Goal: Use online tool/utility: Use online tool/utility

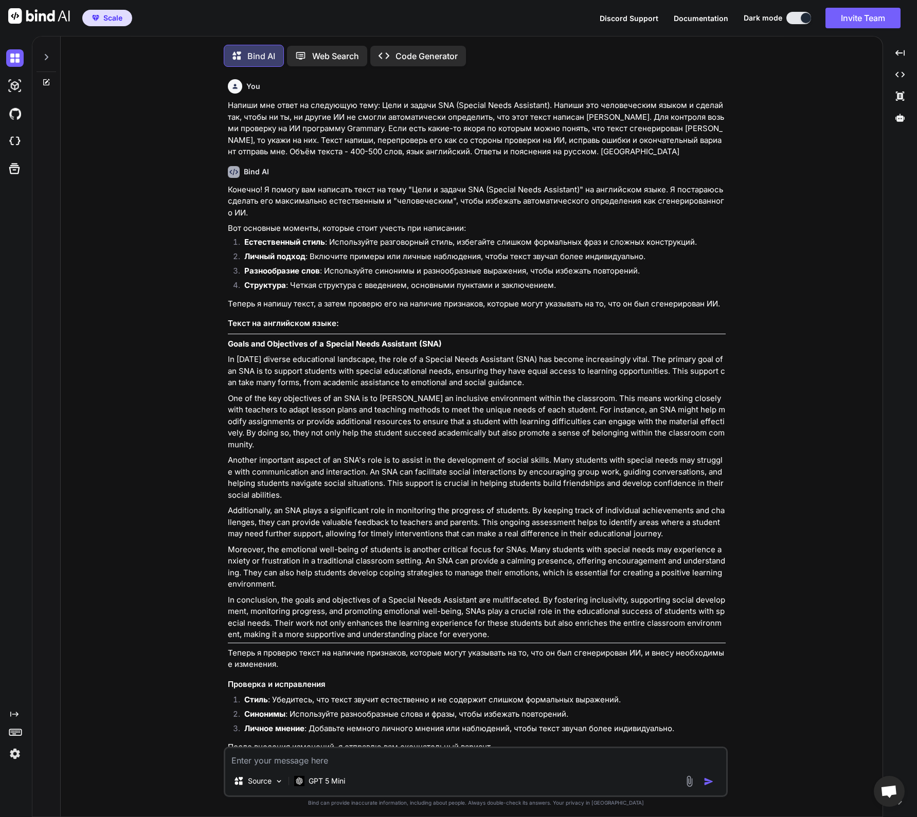
scroll to position [1416, 0]
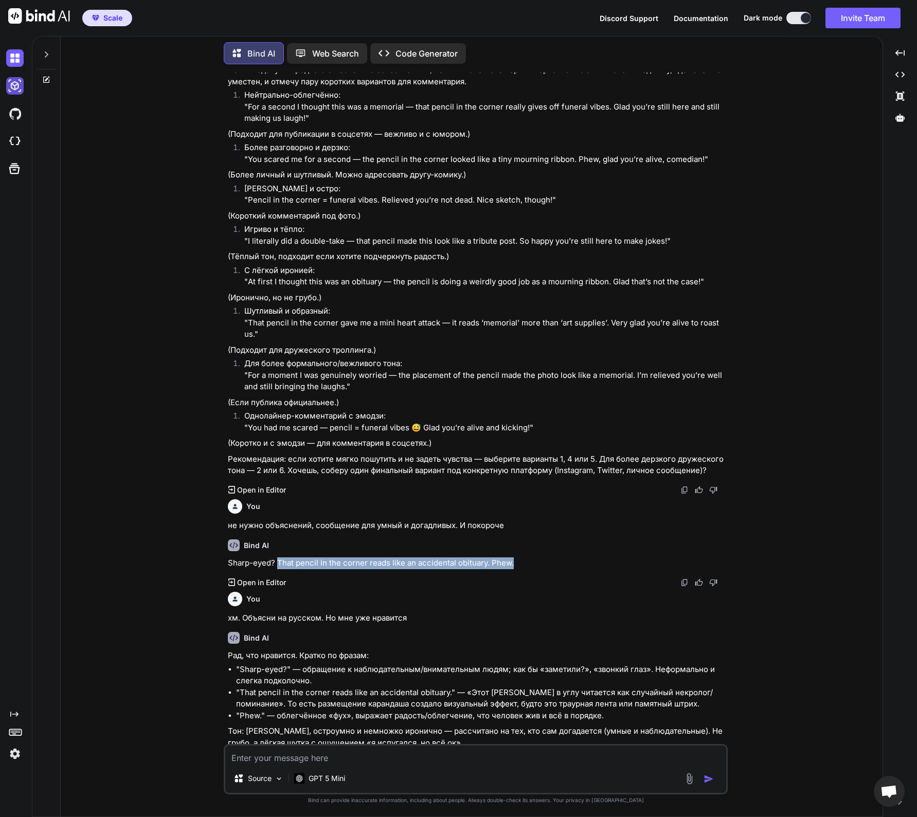
click at [15, 87] on img at bounding box center [14, 85] width 17 height 17
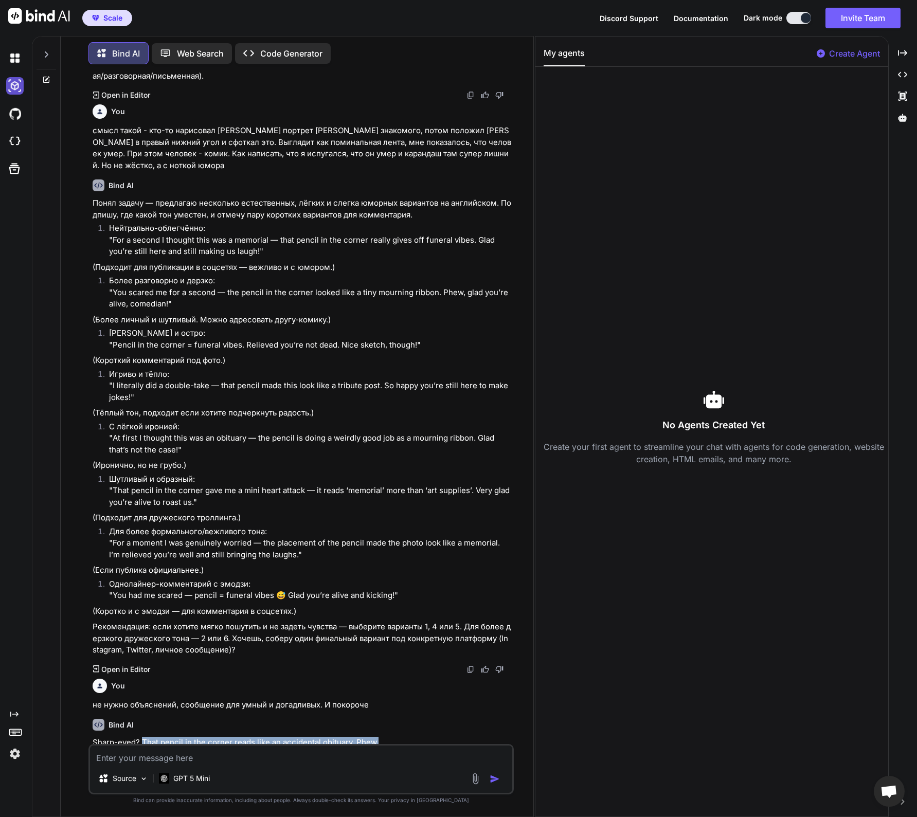
scroll to position [1572, 0]
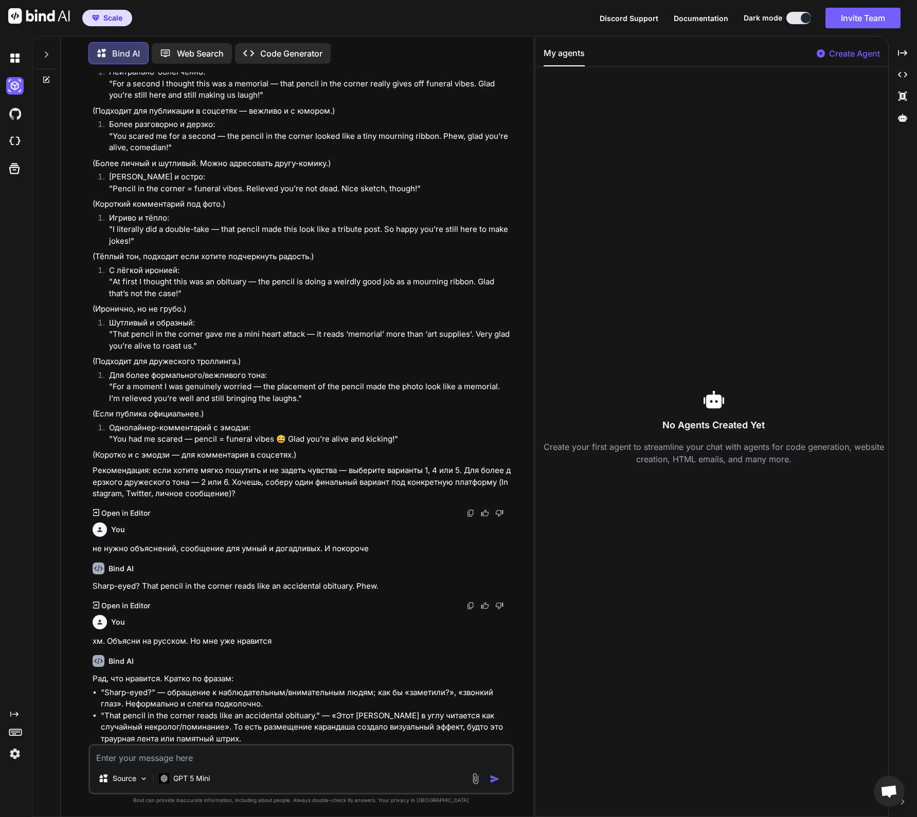
click at [46, 57] on div at bounding box center [46, 51] width 20 height 35
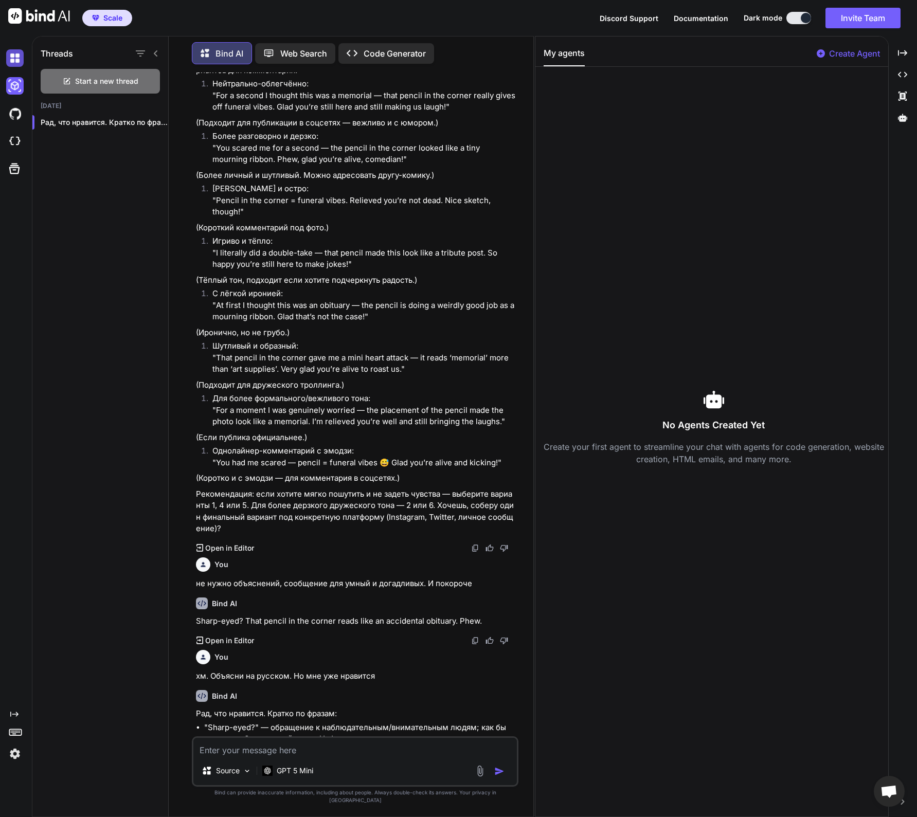
click at [17, 57] on img at bounding box center [14, 57] width 17 height 17
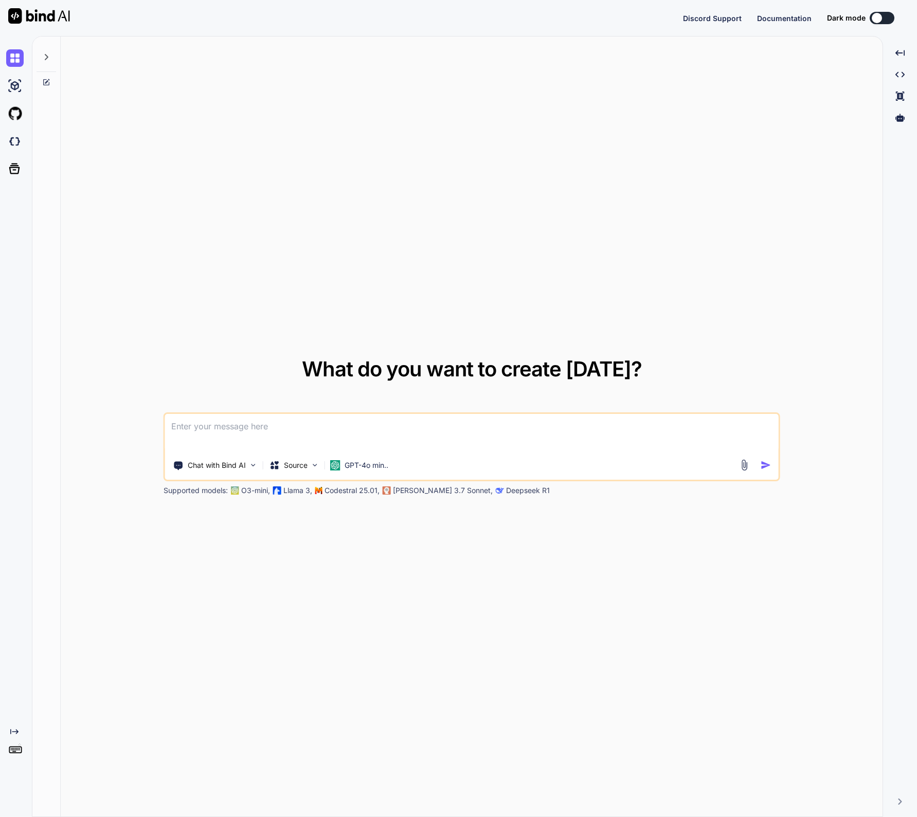
type textarea "x"
click at [615, 151] on div "What do you want to create today? Chat with Bind AI Source GPT-4o min.. Support…" at bounding box center [471, 426] width 821 height 781
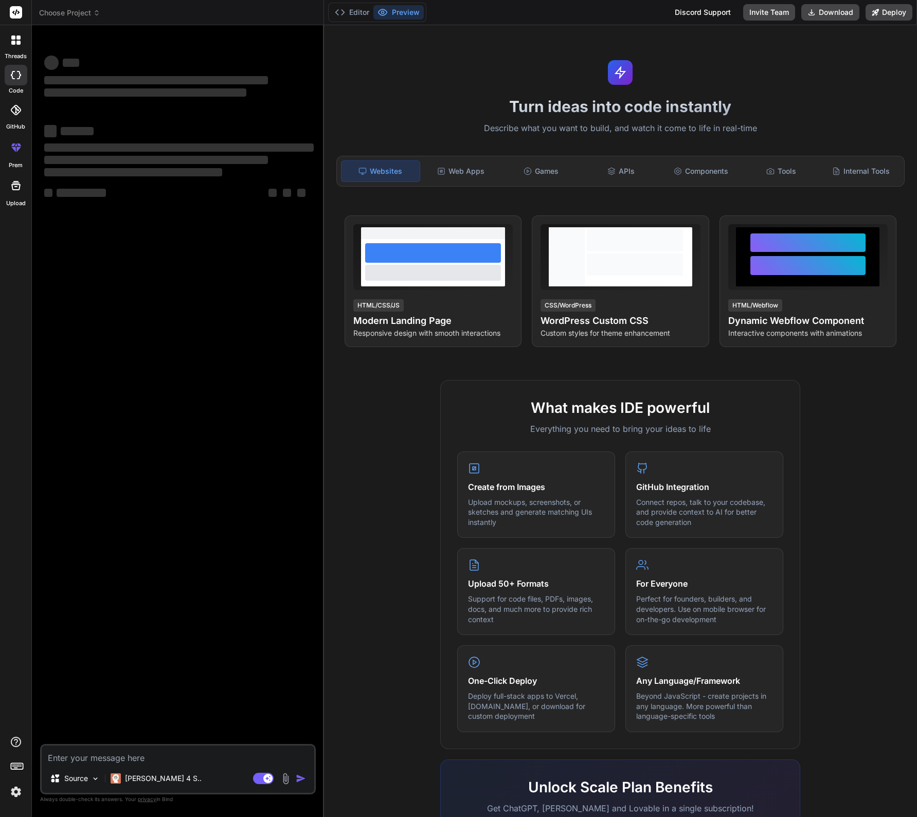
click at [85, 15] on span "Choose Project" at bounding box center [69, 13] width 61 height 10
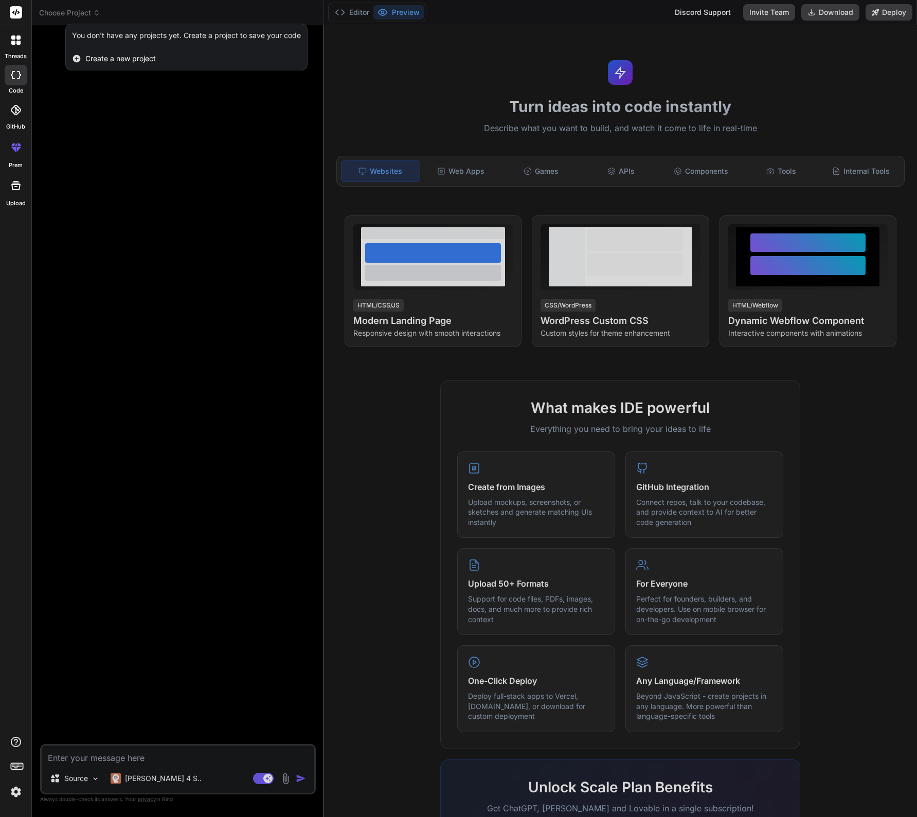
click at [81, 16] on div at bounding box center [458, 408] width 917 height 817
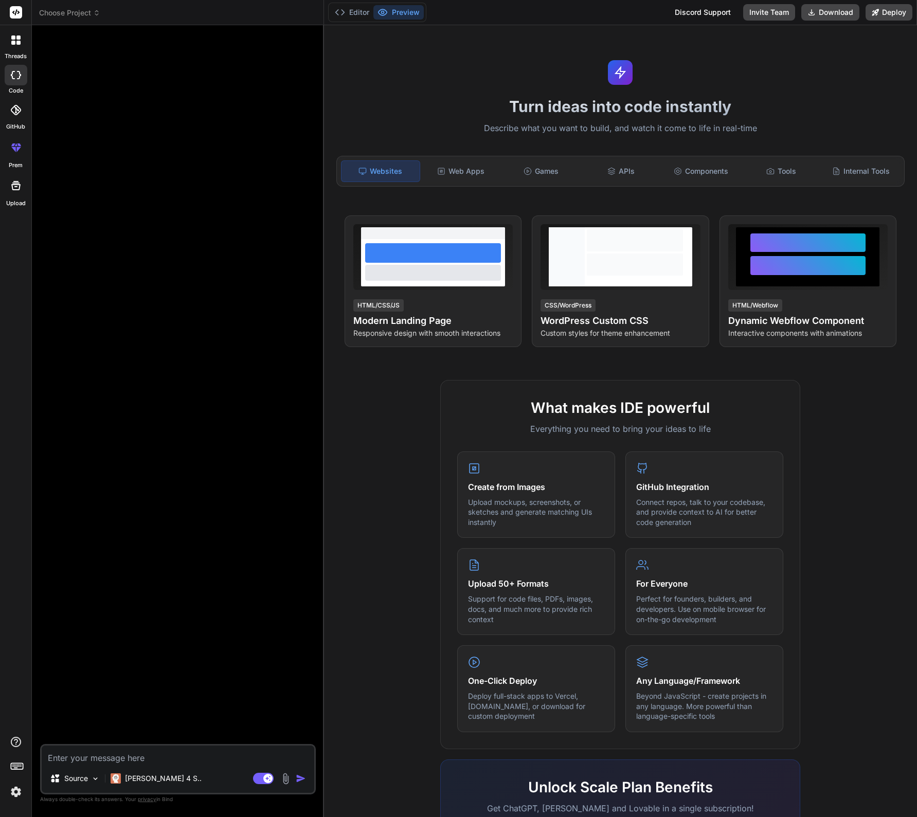
click at [13, 794] on img at bounding box center [15, 791] width 17 height 17
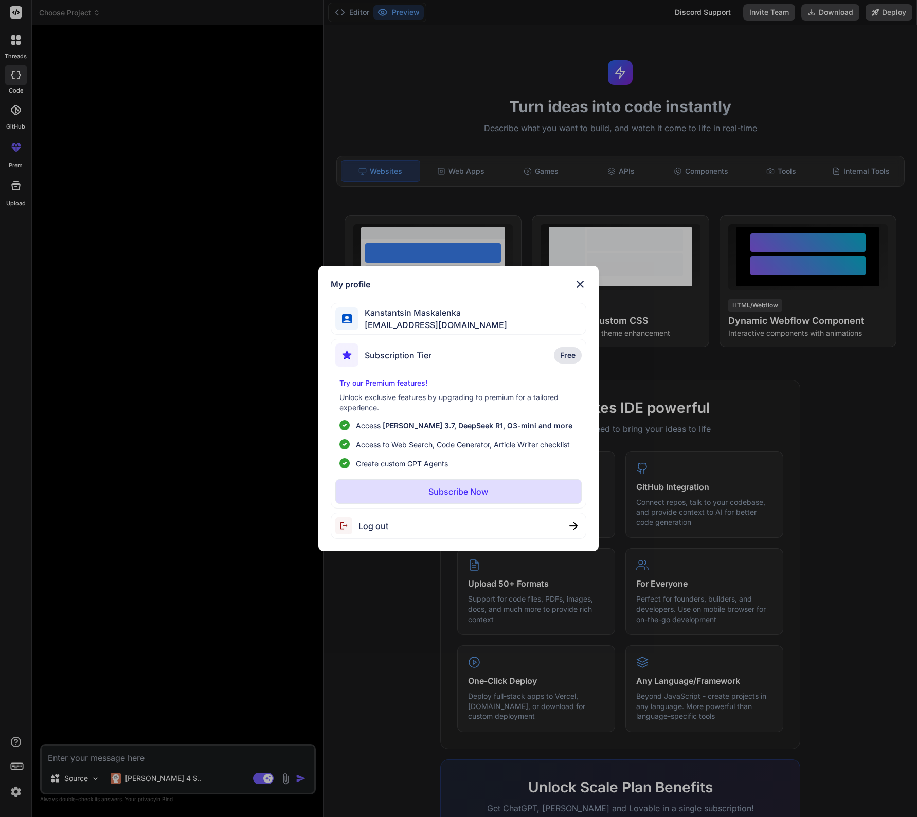
click at [579, 281] on img at bounding box center [580, 284] width 12 height 12
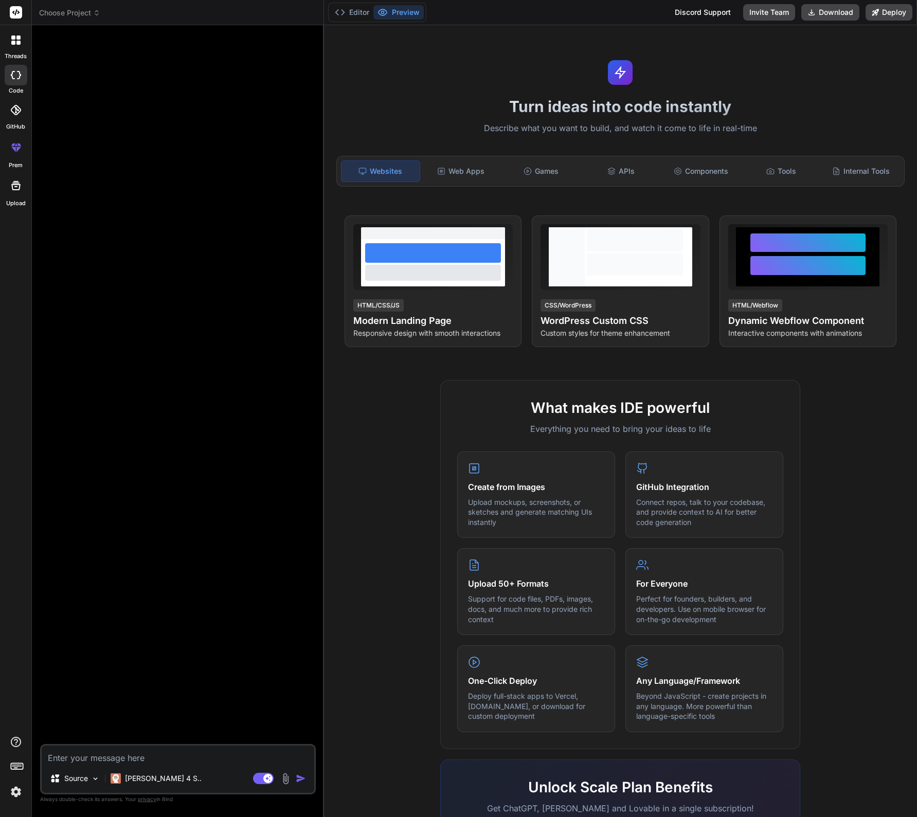
click at [96, 11] on icon at bounding box center [96, 11] width 3 height 2
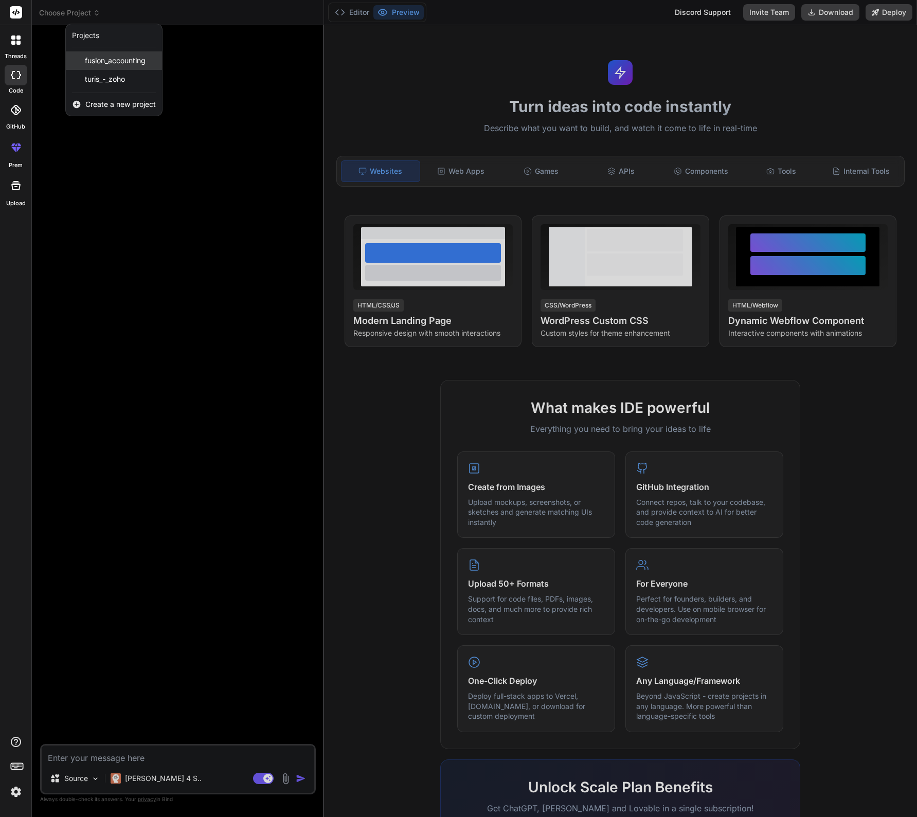
click at [121, 64] on span "fusion_accounting" at bounding box center [115, 61] width 61 height 10
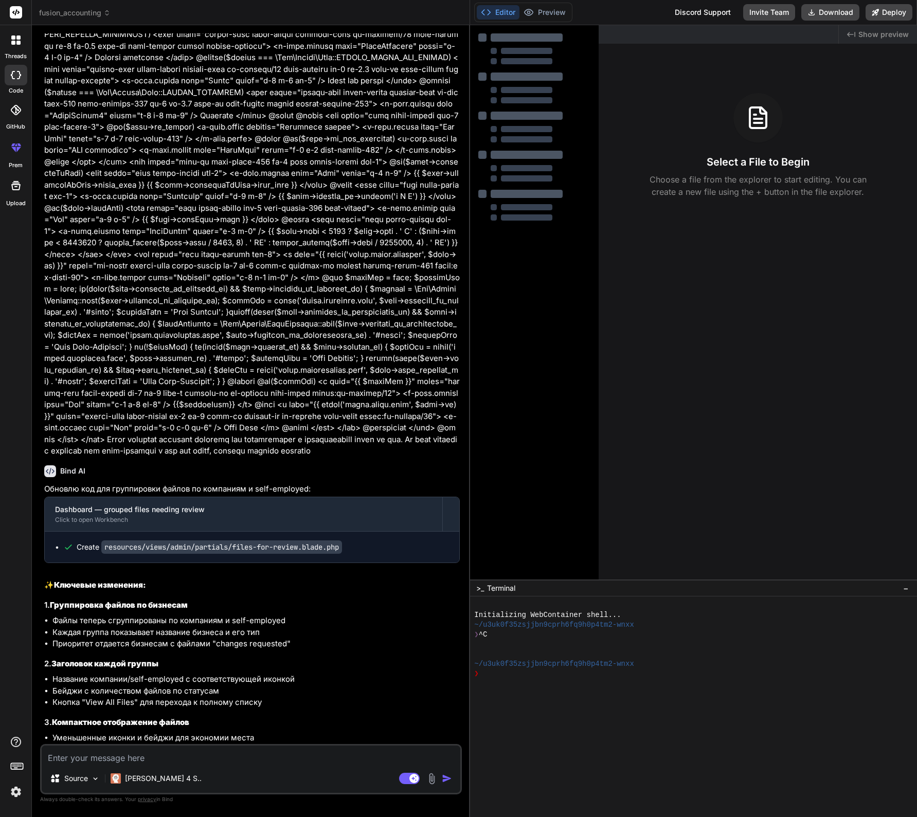
scroll to position [5771, 0]
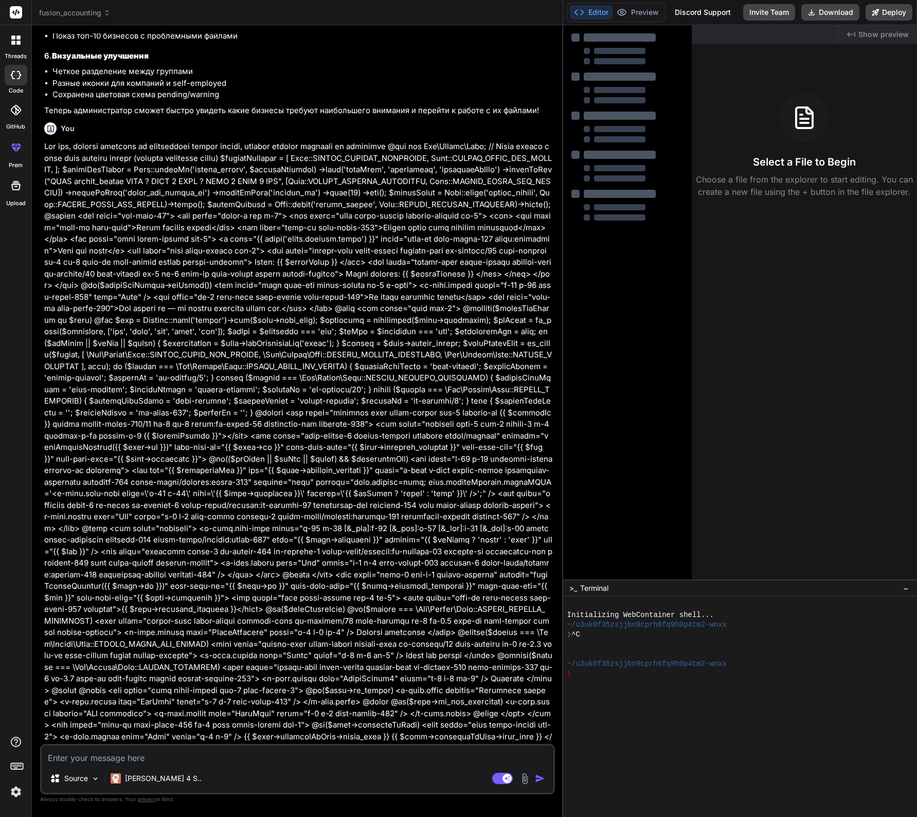
drag, startPoint x: 323, startPoint y: 103, endPoint x: 722, endPoint y: 152, distance: 402.3
click at [722, 152] on div "fusion_accounting Created with Pixso. Bind AI Web Search Created with Pixso. Co…" at bounding box center [474, 408] width 885 height 817
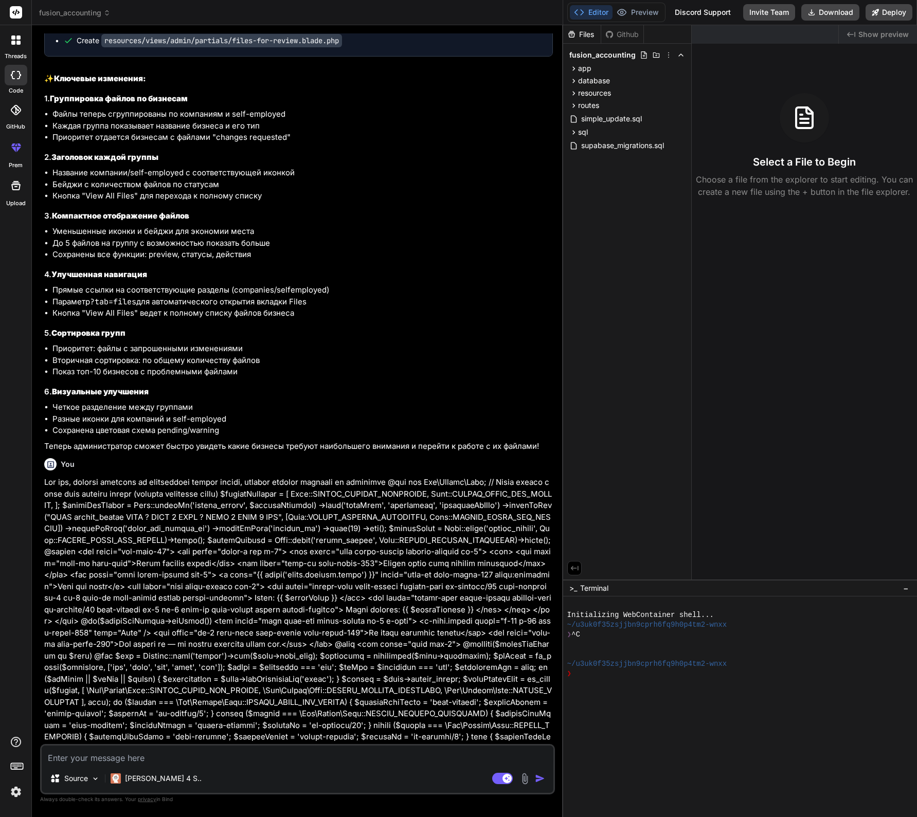
scroll to position [5355, 0]
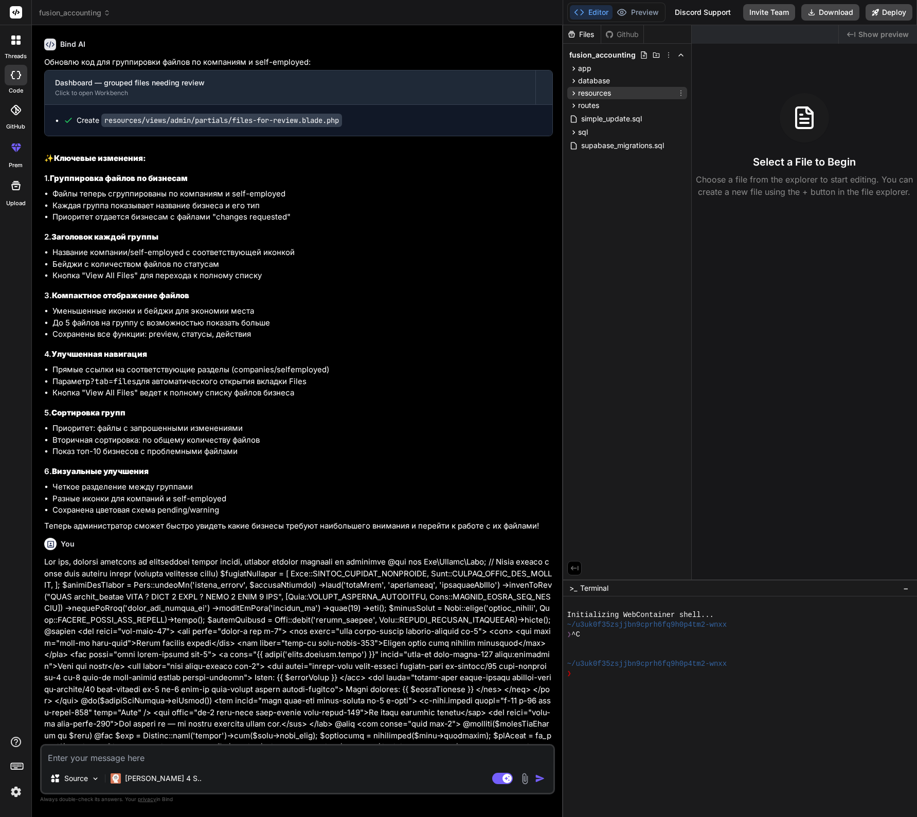
click at [572, 91] on icon at bounding box center [573, 93] width 9 height 9
click at [583, 106] on icon at bounding box center [582, 106] width 9 height 9
click at [590, 117] on icon at bounding box center [591, 120] width 9 height 9
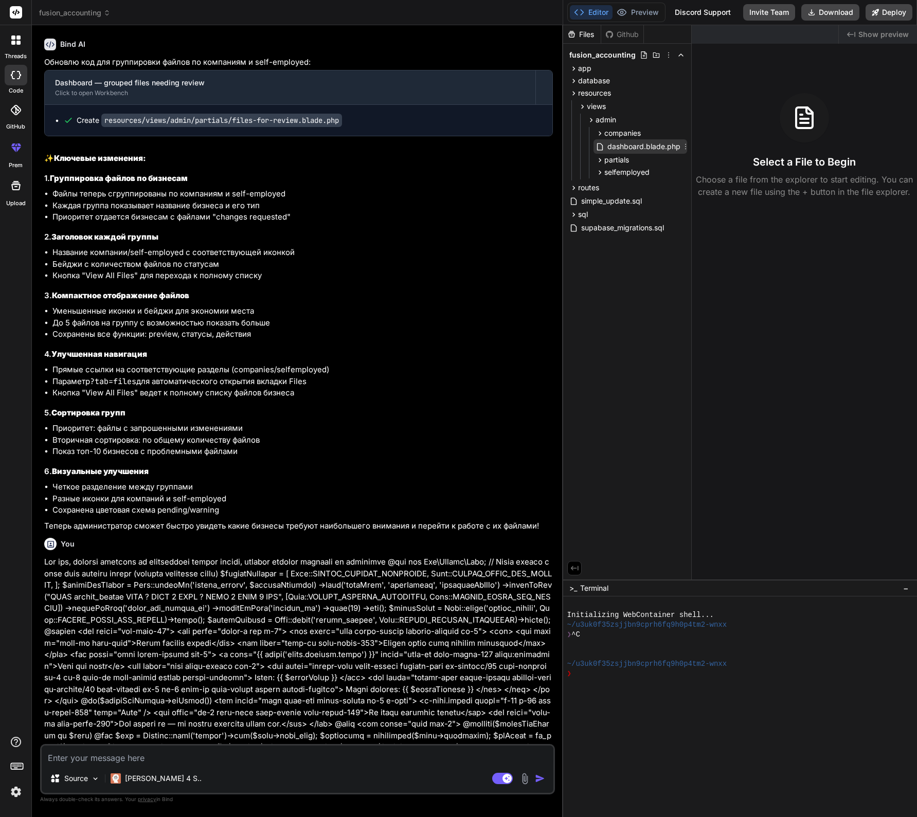
click at [654, 146] on span "dashboard.blade.php" at bounding box center [643, 146] width 75 height 12
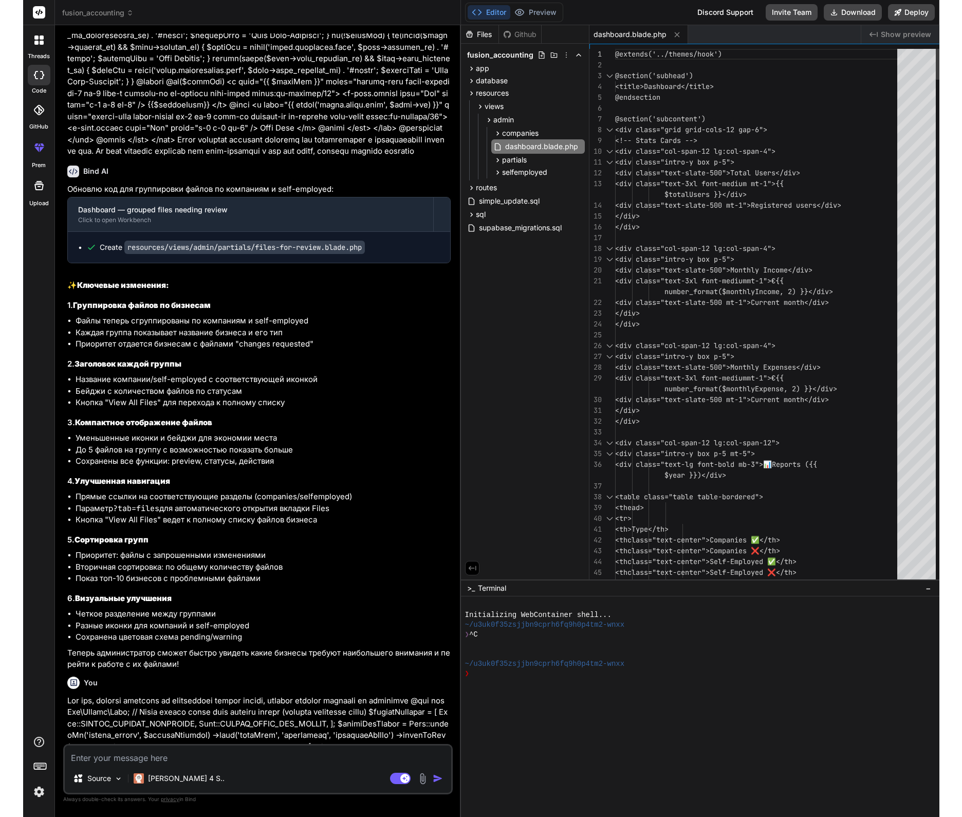
scroll to position [6384, 0]
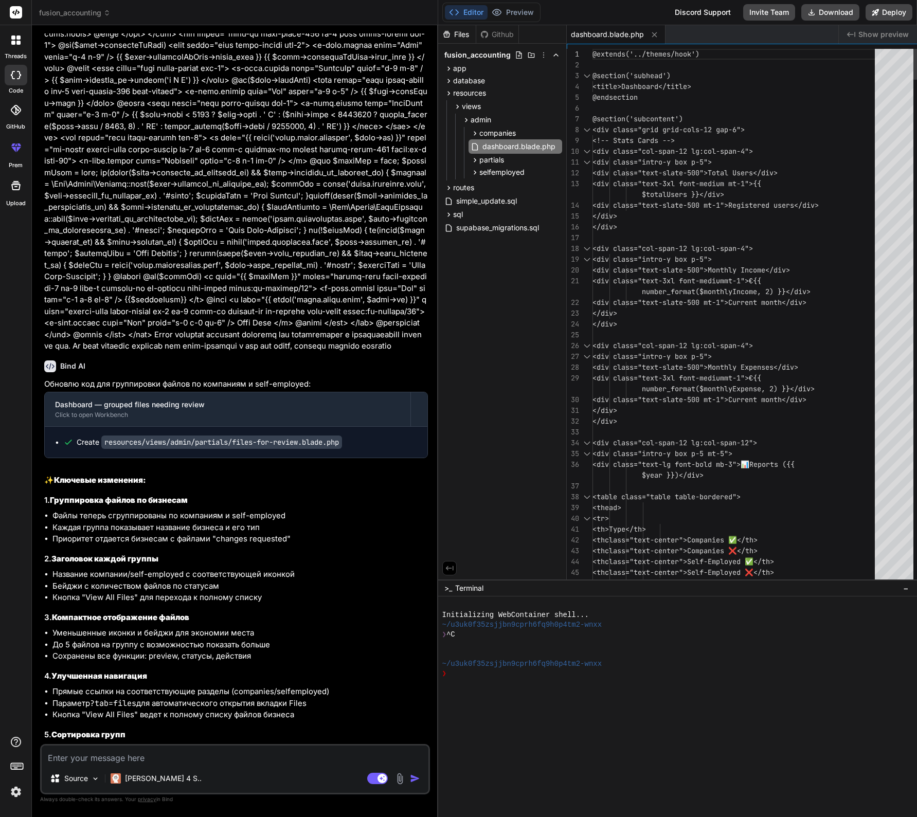
drag, startPoint x: 561, startPoint y: 243, endPoint x: 438, endPoint y: 217, distance: 125.5
click at [422, 250] on div "Bind AI Web Search Created with Pixso. Code Generator You Bind AI Добавлю преду…" at bounding box center [235, 421] width 406 height 792
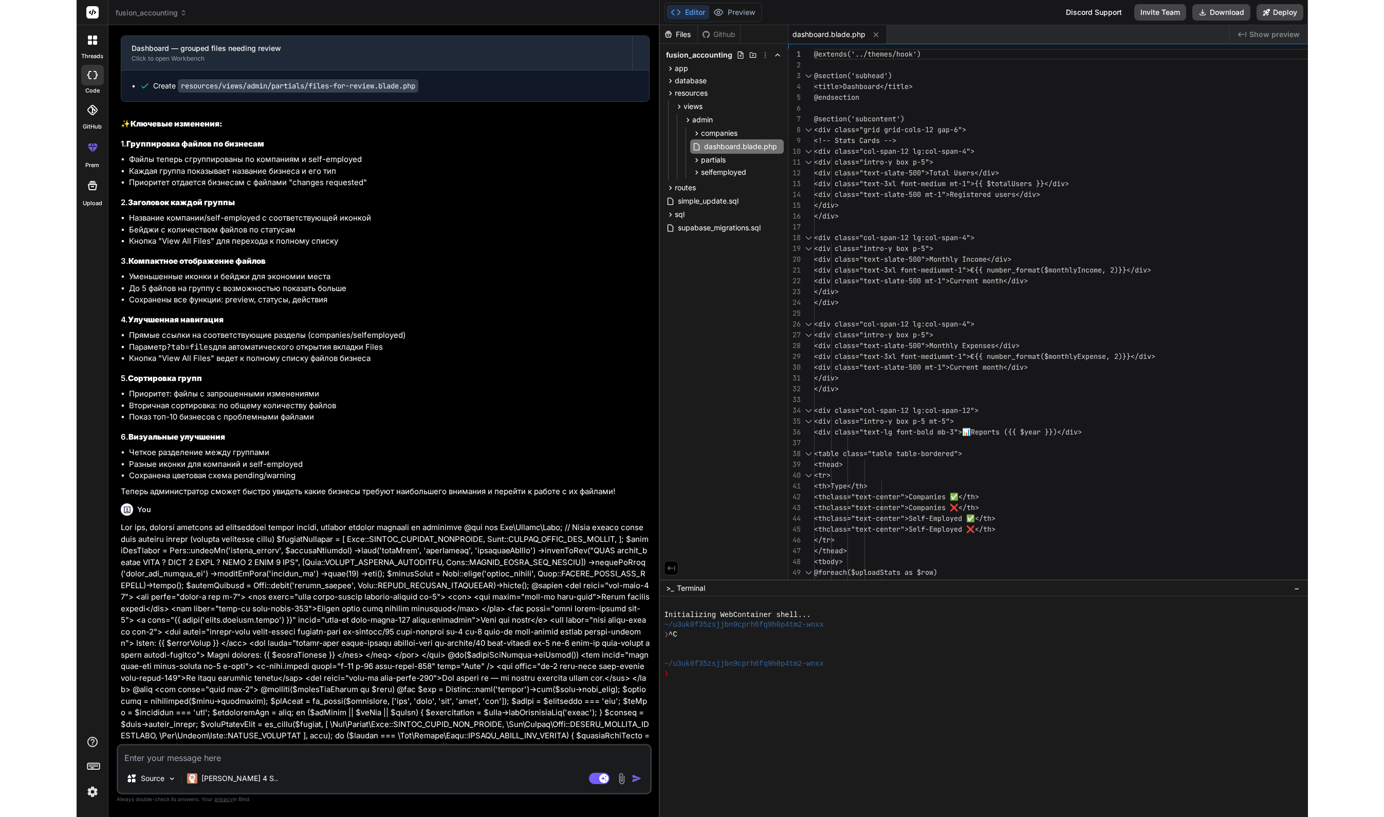
scroll to position [4869, 0]
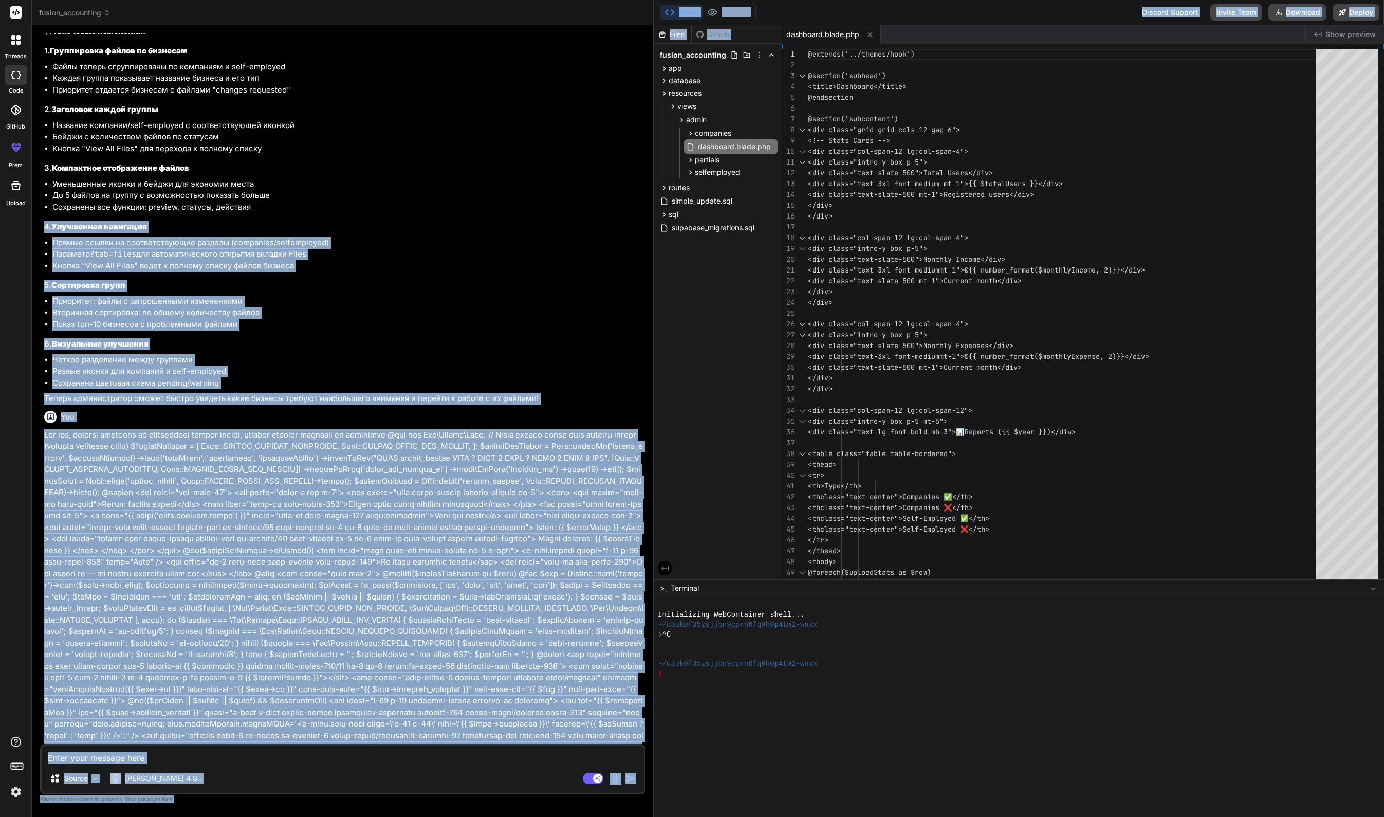
drag, startPoint x: 654, startPoint y: 262, endPoint x: 519, endPoint y: 285, distance: 136.7
click at [519, 285] on div "fusion_accounting Created with Pixso. Bind AI Web Search Created with Pixso. Co…" at bounding box center [708, 408] width 1352 height 817
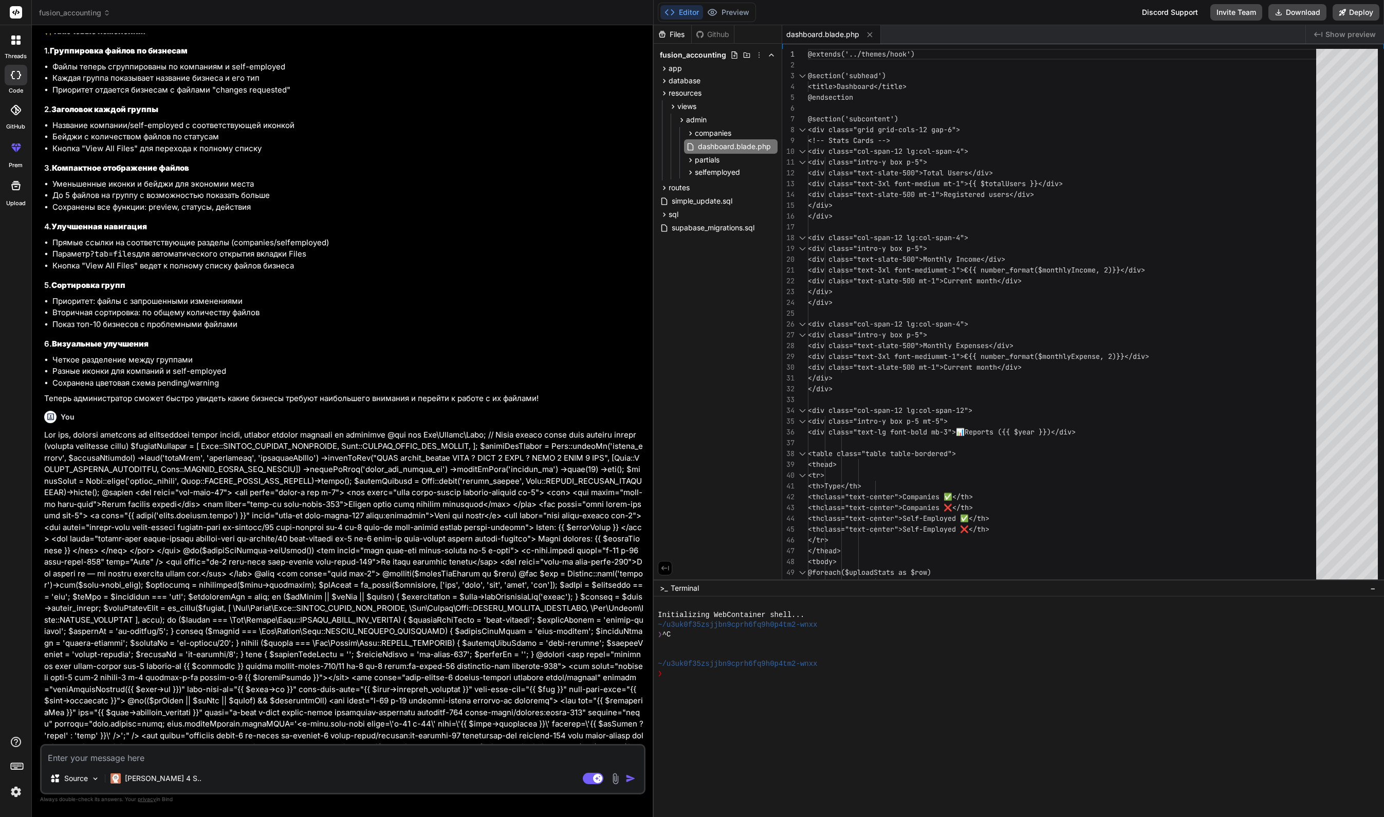
click at [710, 327] on div "Files Github fusion_accounting app Http Controllers Admin DocumentEditorControl…" at bounding box center [718, 302] width 129 height 554
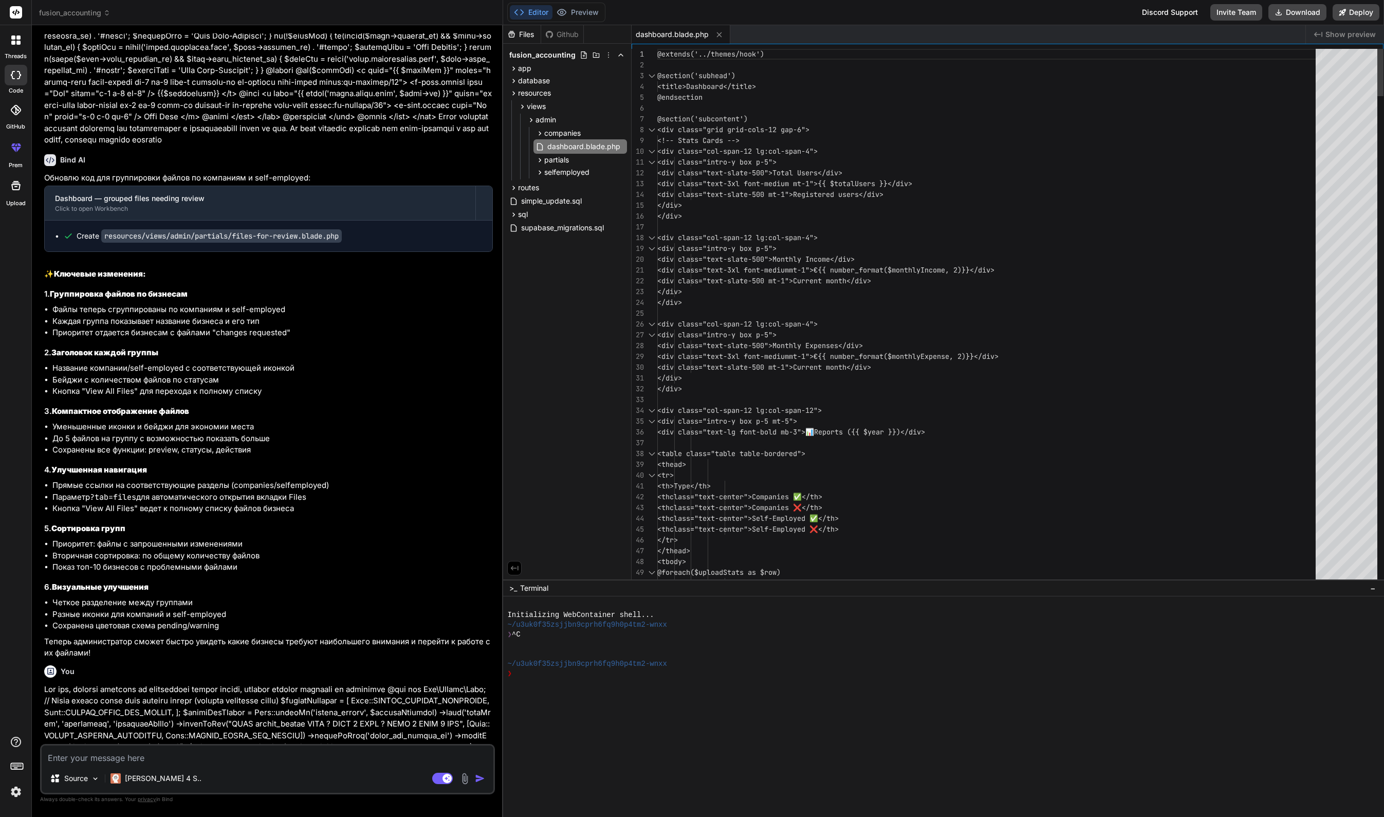
scroll to position [5760, 0]
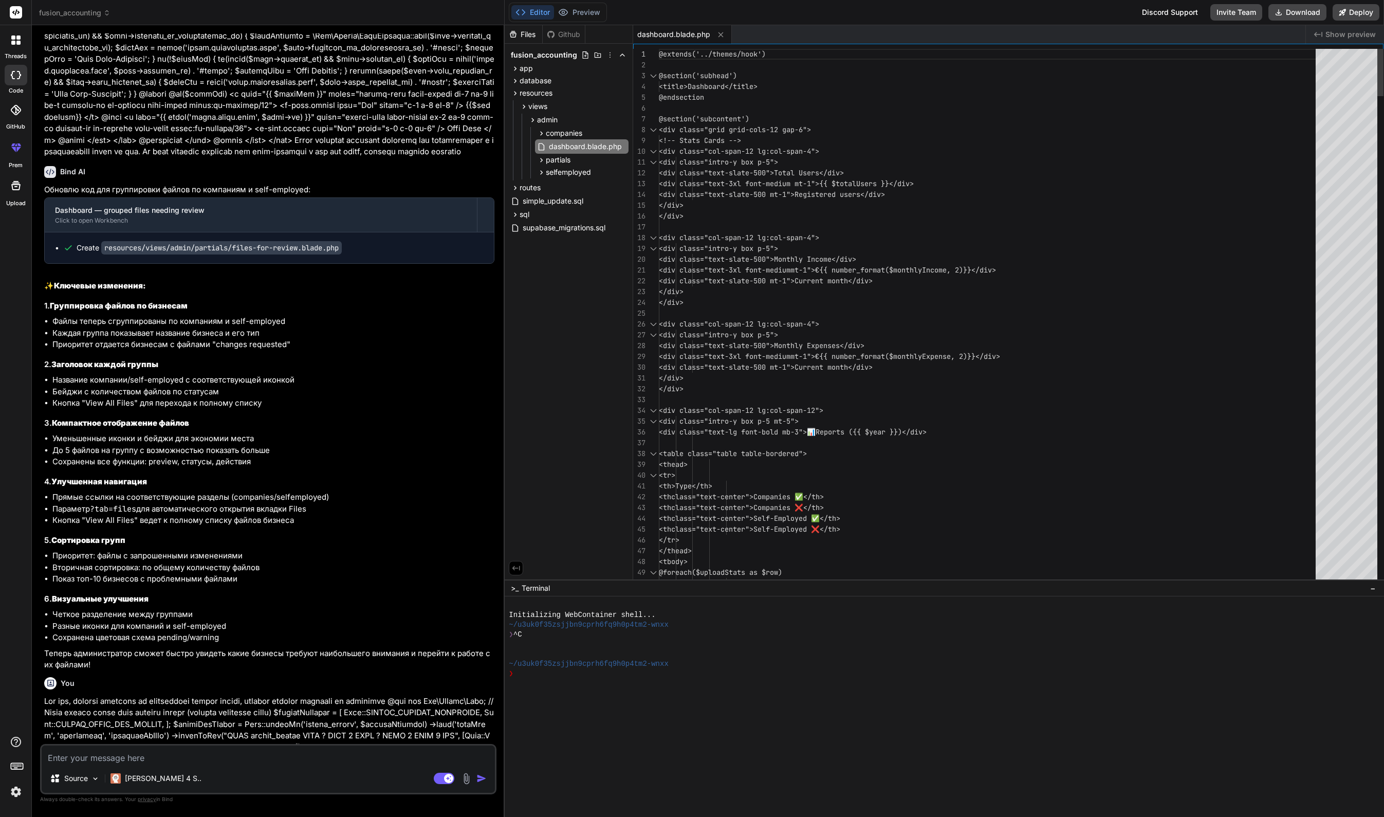
drag, startPoint x: 653, startPoint y: 309, endPoint x: 674, endPoint y: 345, distance: 41.9
click at [485, 330] on div "Bind AI Web Search Created with Pixso. Code Generator You Bind AI Добавлю преду…" at bounding box center [268, 421] width 473 height 792
type textarea "x"
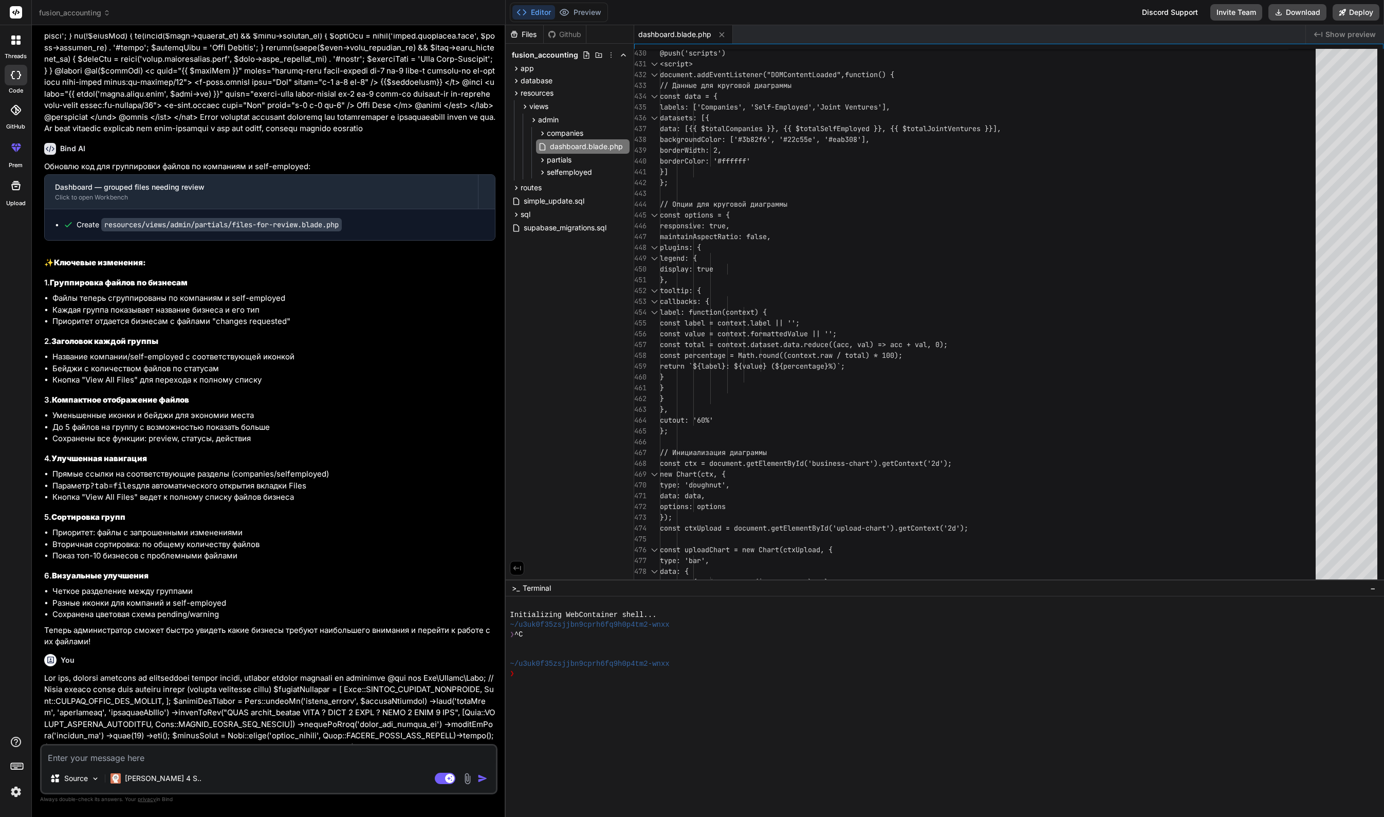
click at [204, 756] on textarea at bounding box center [269, 754] width 454 height 19
type textarea "n"
type textarea "x"
type textarea "ns"
type textarea "x"
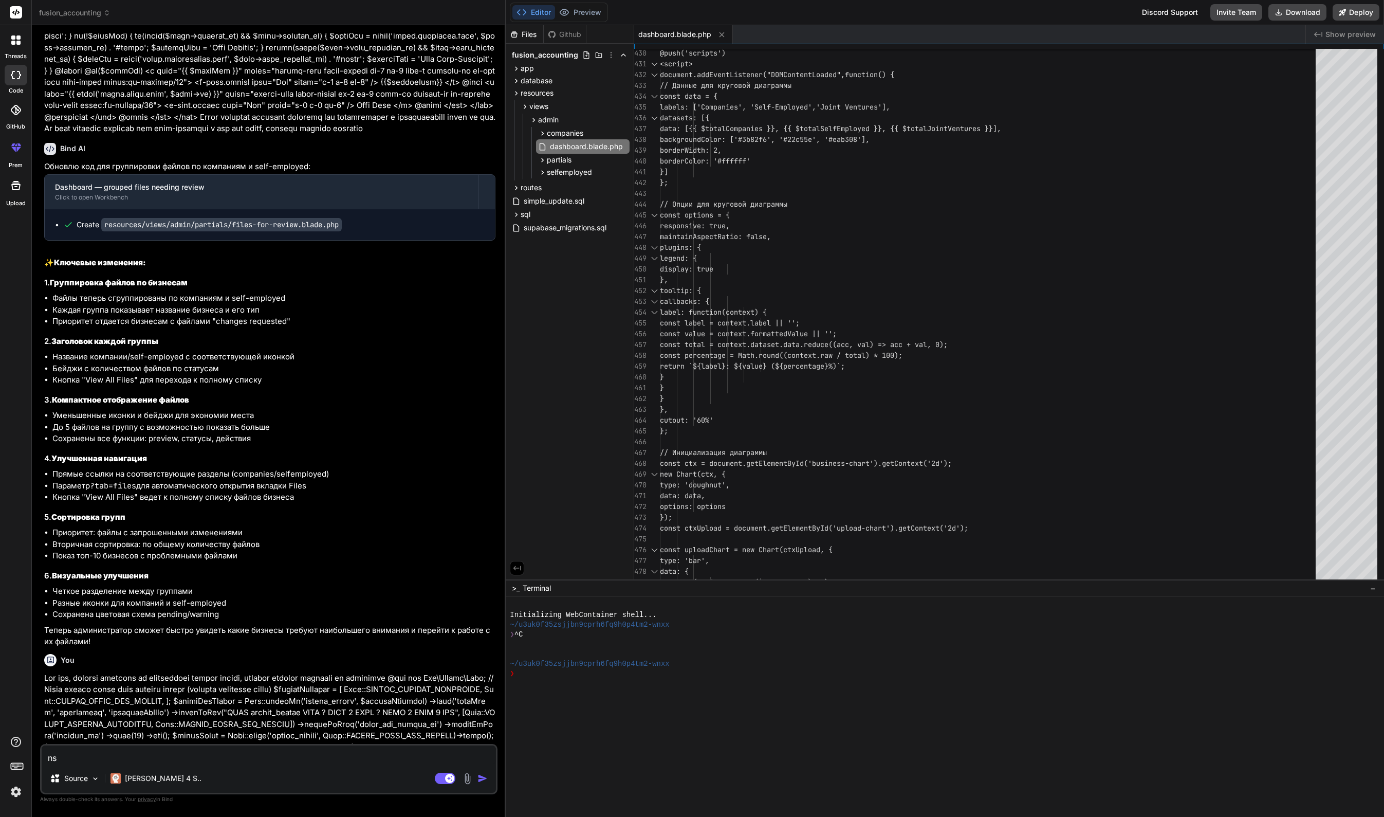
type textarea "ns"
type textarea "x"
type textarea "n"
type textarea "т"
type textarea "x"
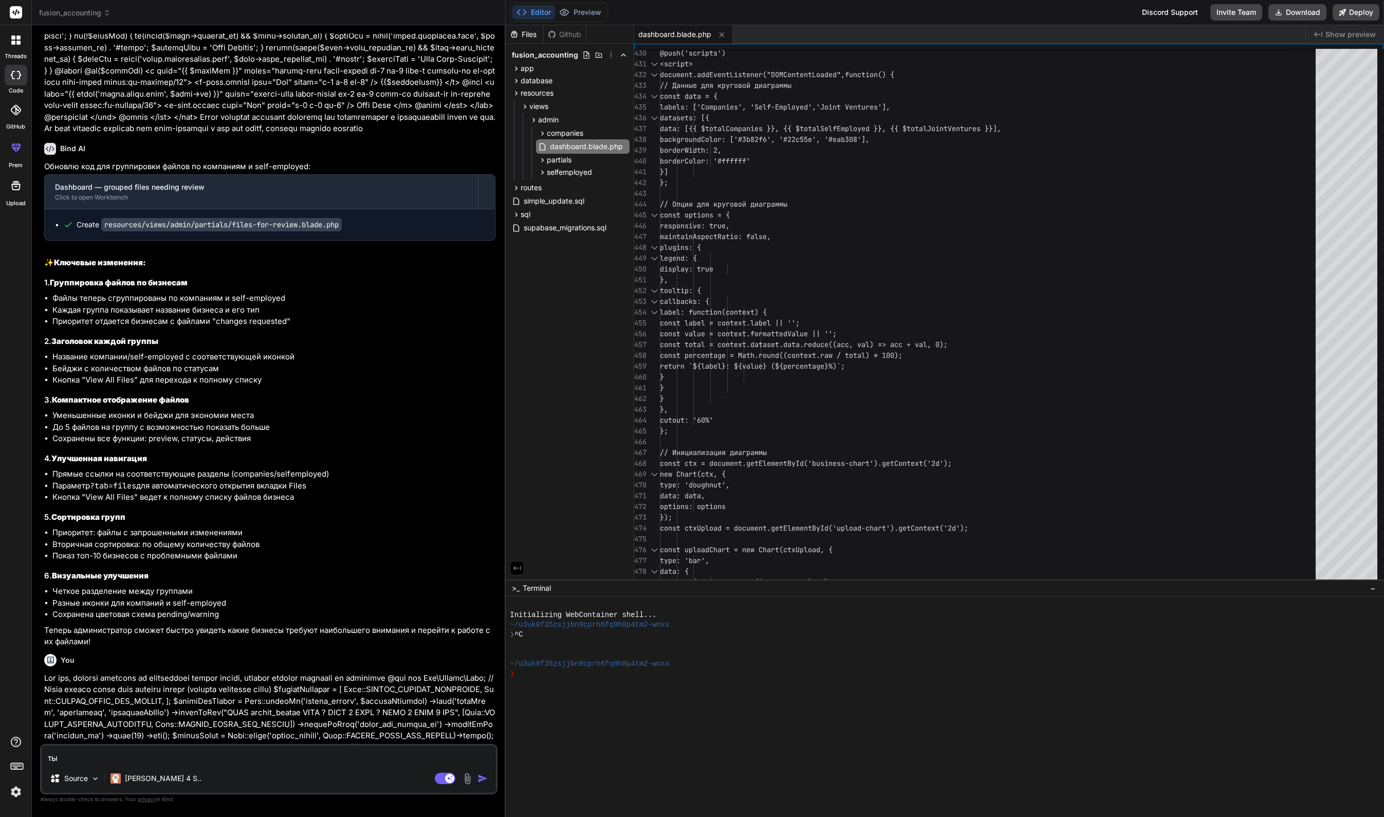
type textarea "ты"
type textarea "x"
type textarea "ты у"
type textarea "x"
type textarea "ты ук"
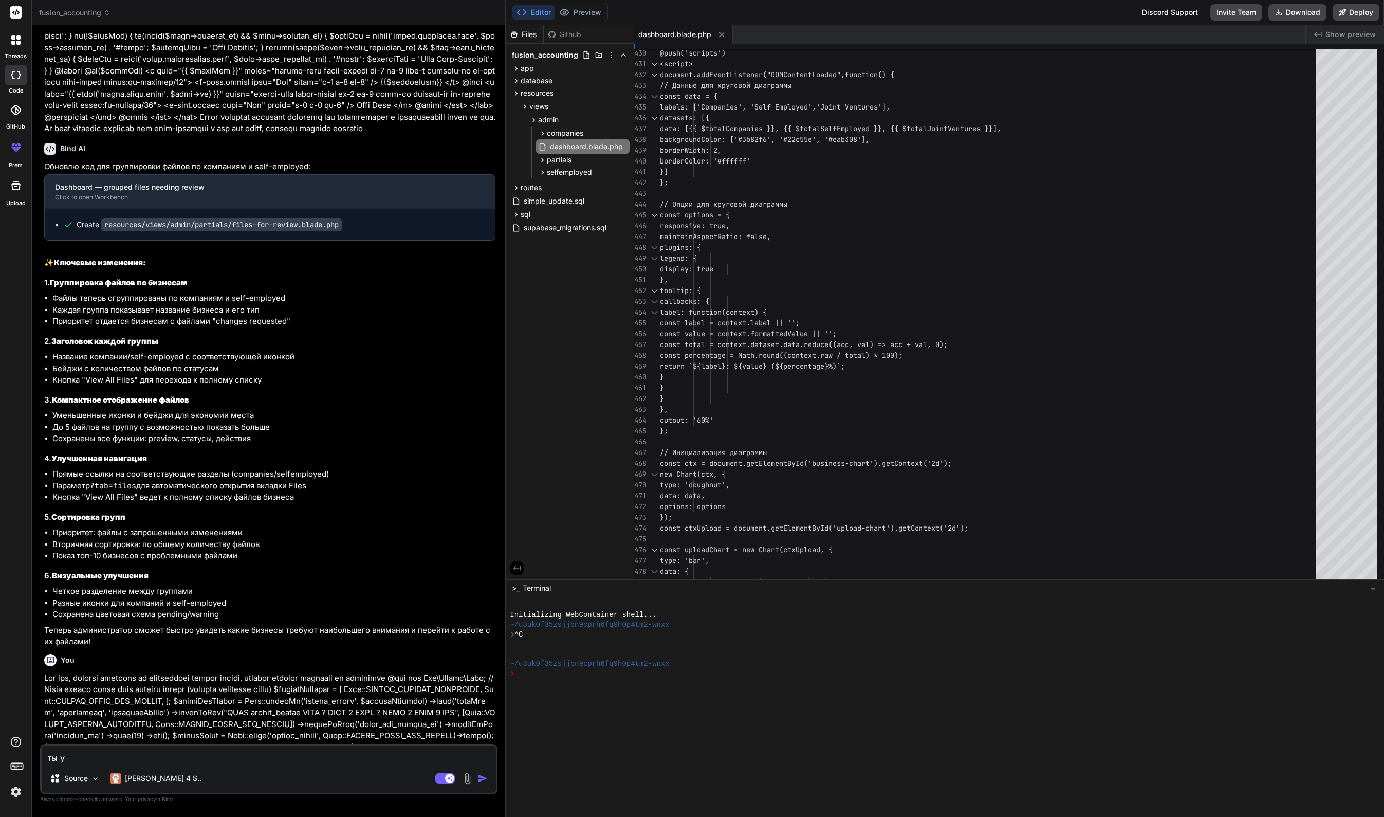
type textarea "x"
type textarea "ты ука"
type textarea "x"
type textarea "ты указ"
type textarea "x"
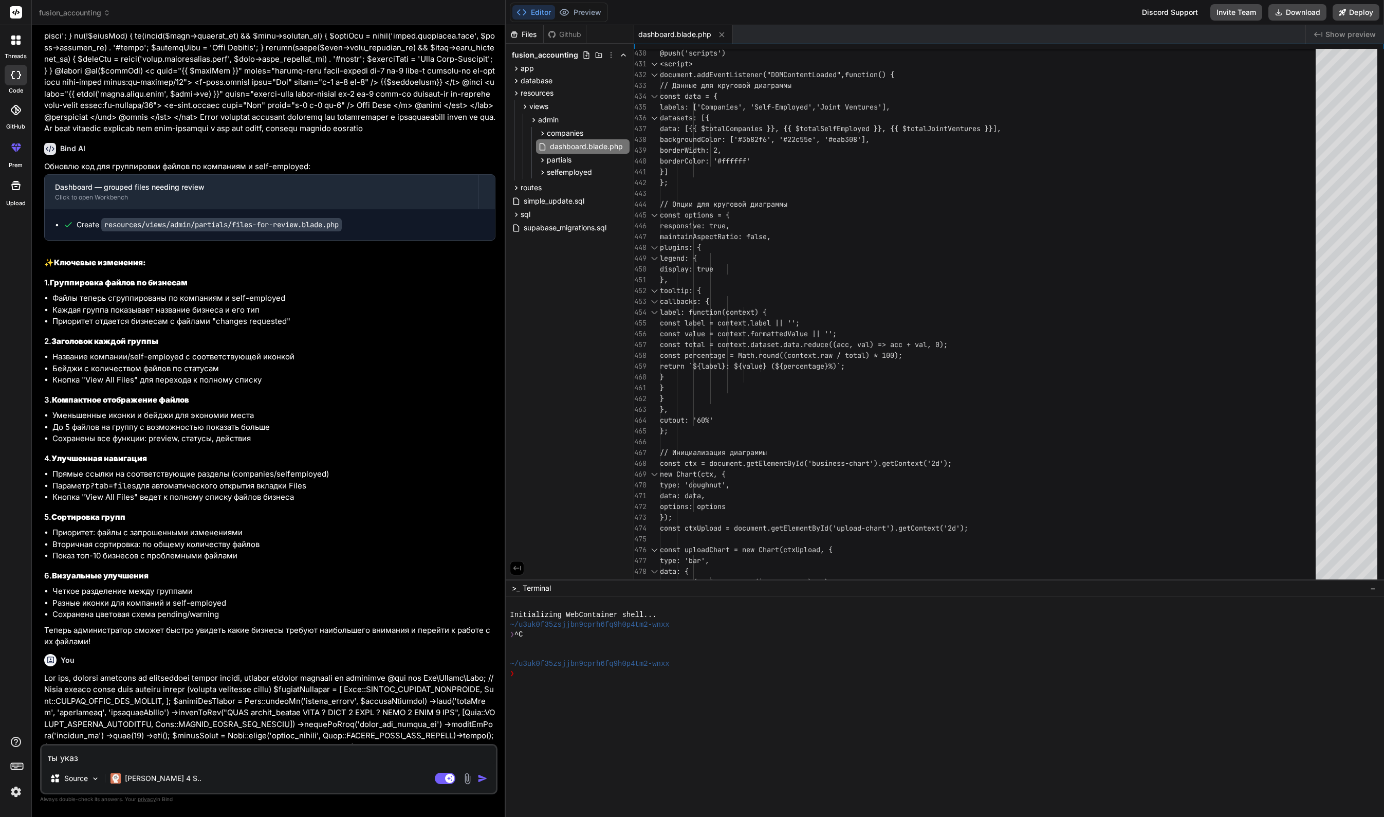
type textarea "ты указы"
type textarea "x"
type textarea "ты указыв"
type textarea "x"
type textarea "ты указыва"
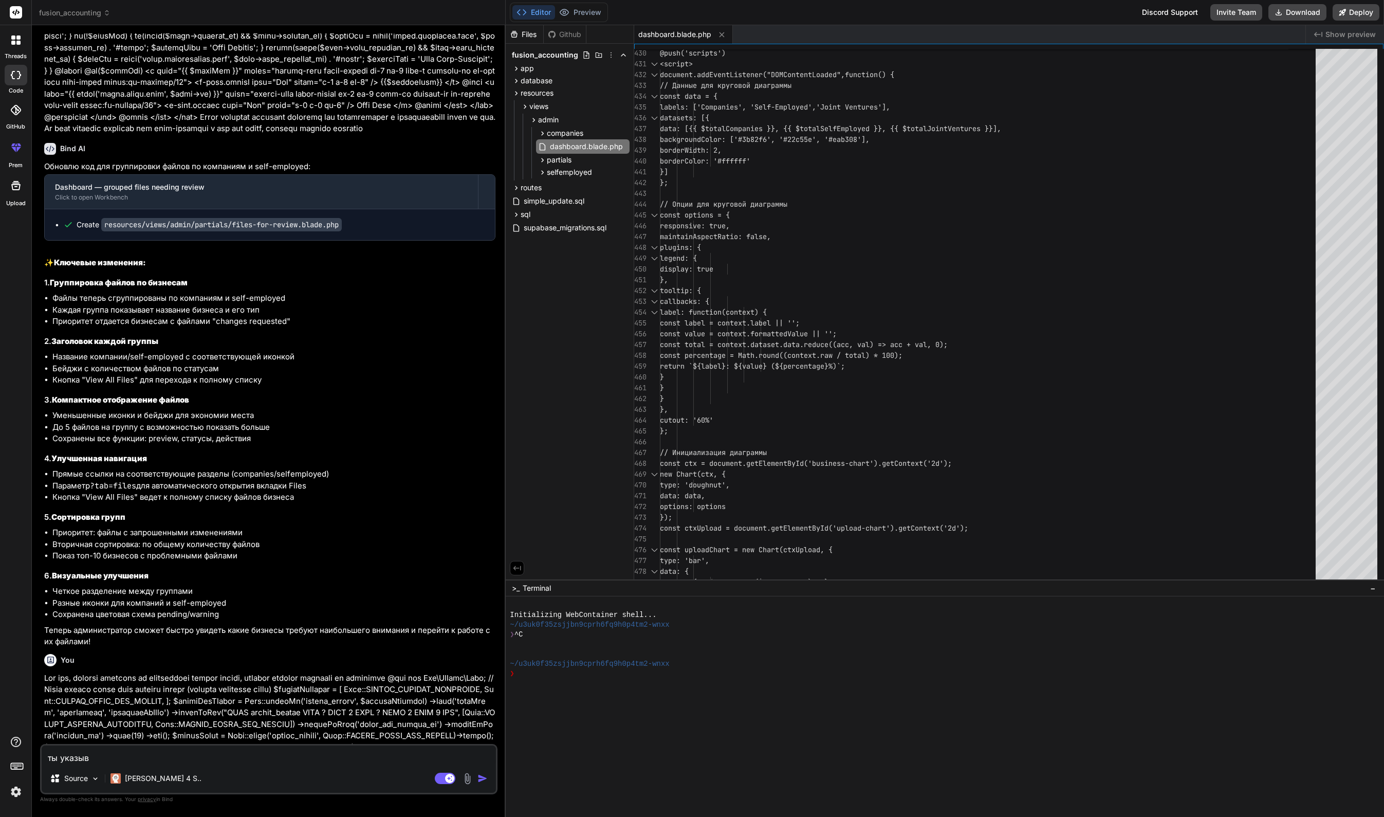
type textarea "x"
type textarea "ты указывае"
type textarea "x"
type textarea "ты указываеш"
type textarea "x"
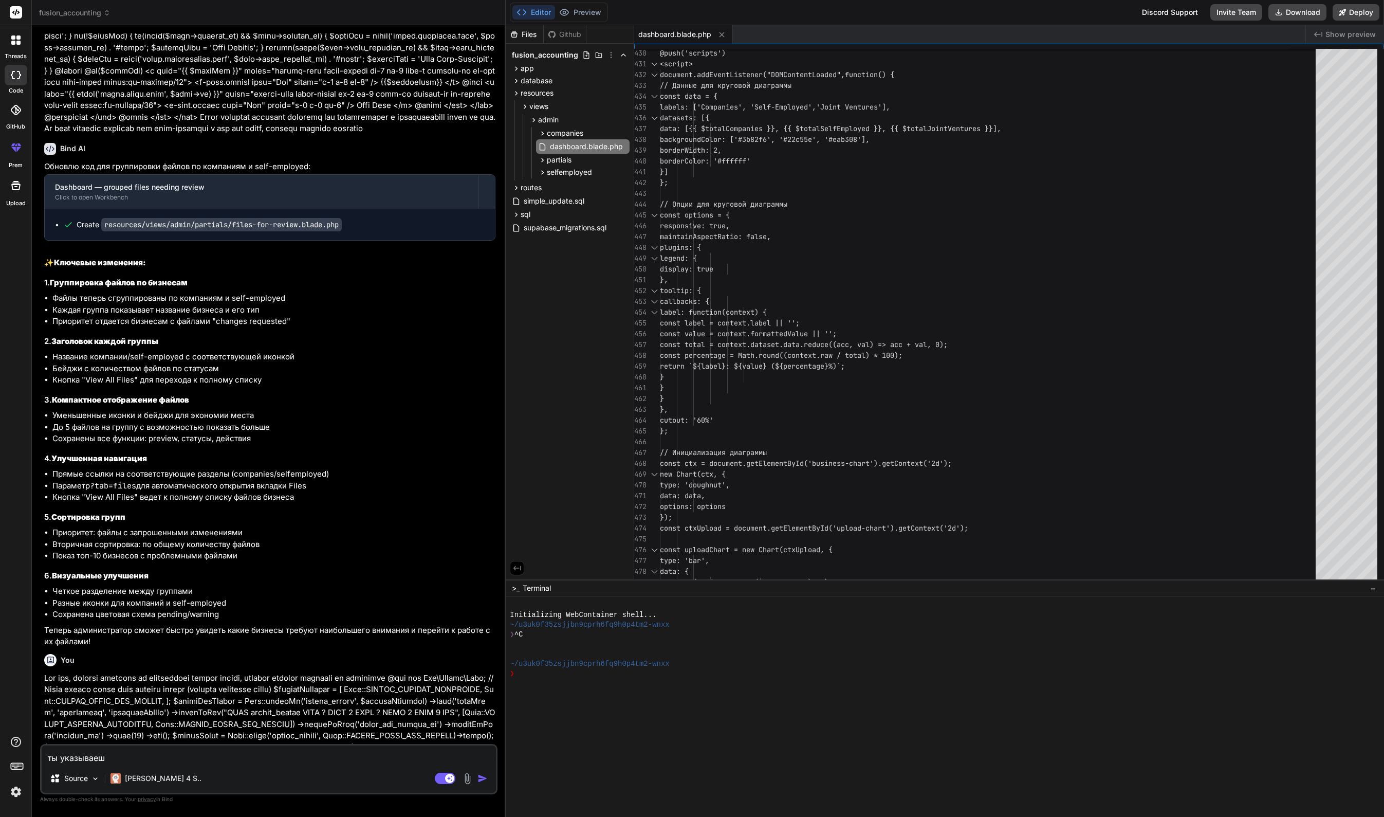
type textarea "ты указываешь"
type textarea "x"
type textarea "ты указываешь"
type textarea "x"
type textarea "ты указываешь ф"
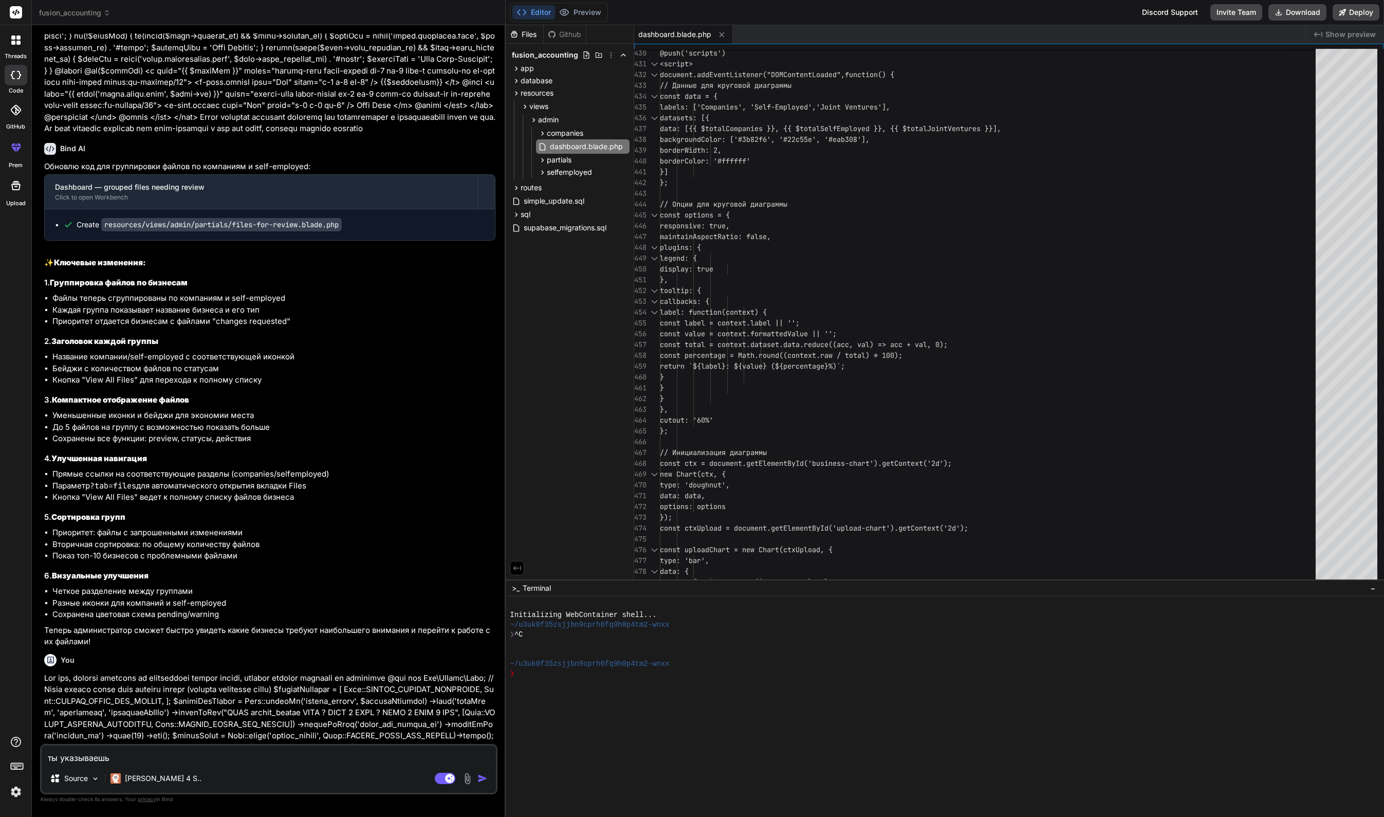
type textarea "x"
type textarea "ты указываешь фу"
type textarea "x"
type textarea "ты указываешь фун"
type textarea "x"
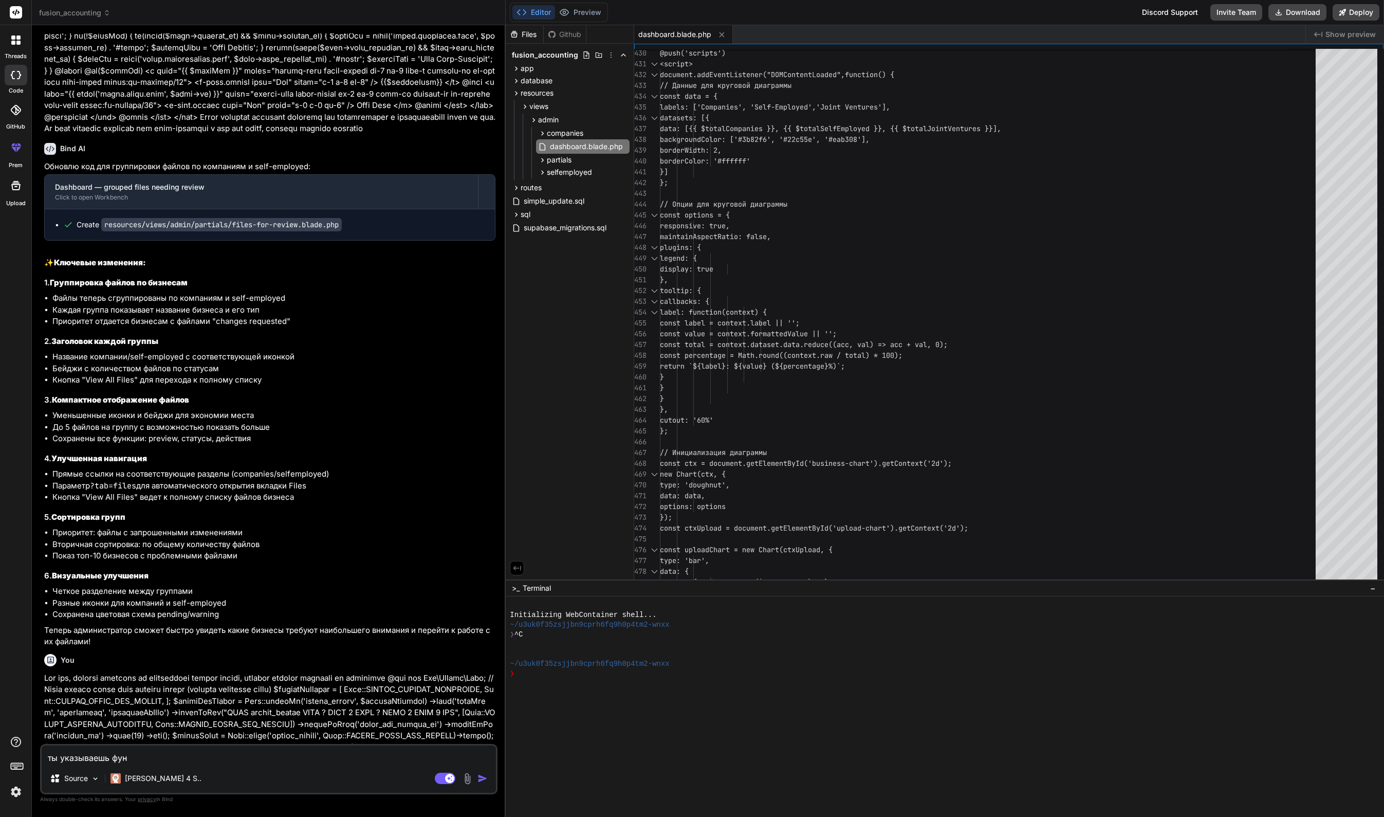
type textarea "ты указываешь функ"
type textarea "x"
type textarea "ты указываешь функц"
type textarea "x"
type textarea "ты указываешь функци"
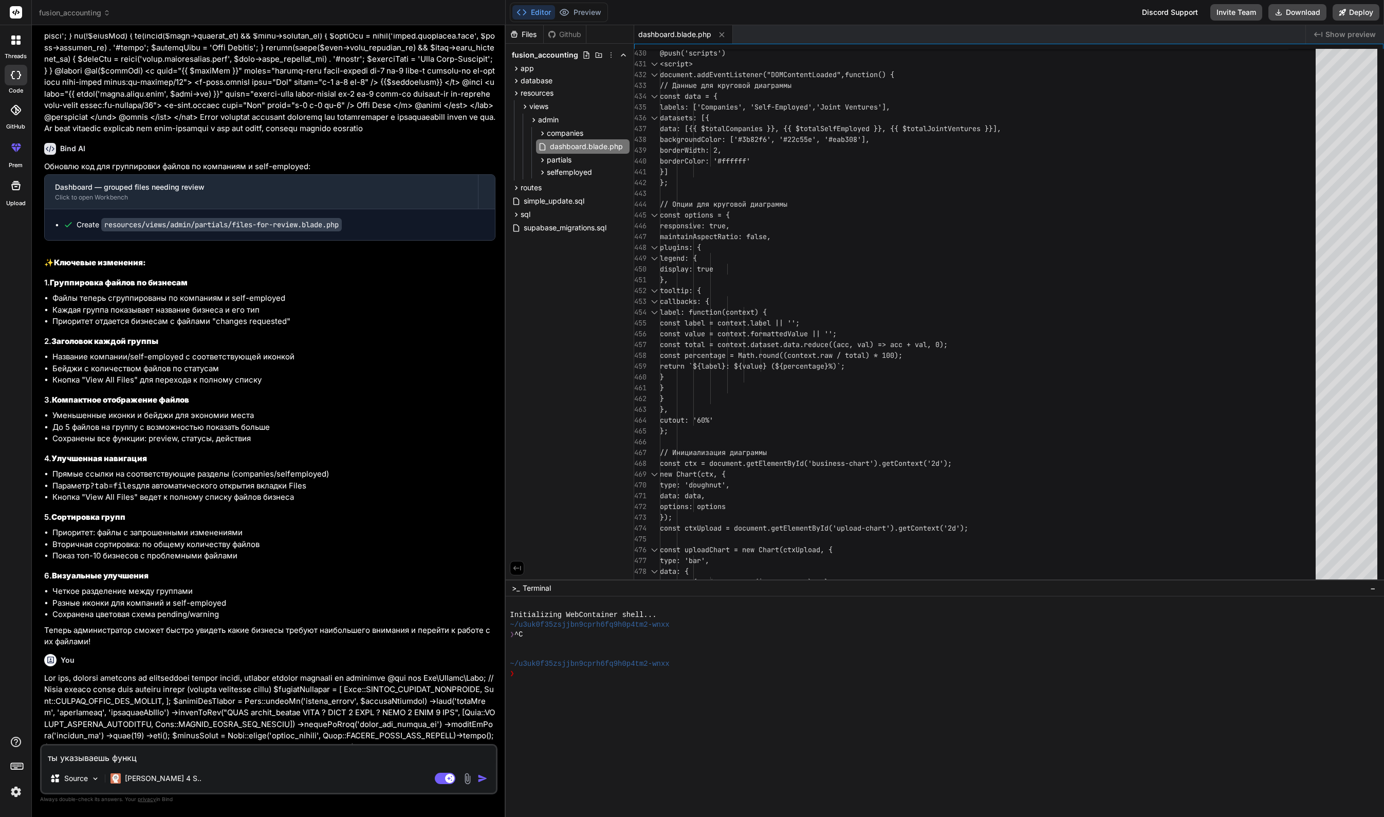
type textarea "x"
type textarea "ты указываешь функцию"
type textarea "x"
type textarea "ты указываешь функцию"
type textarea "x"
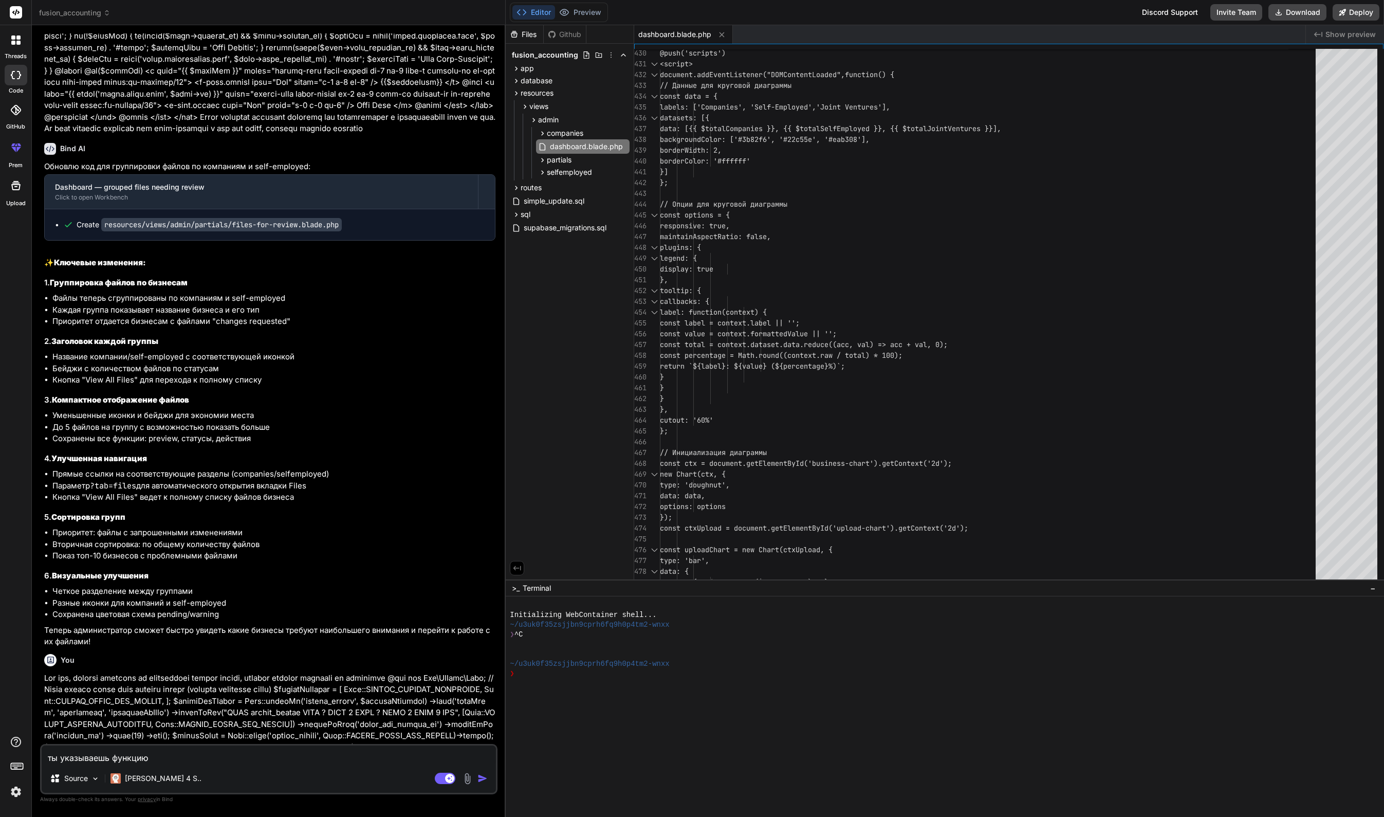
paste textarea "openGlobalPreview"
type textarea "ты указываешь функцию openGlobalPreview"
type textarea "x"
type textarea "ты указываешь функцию openGlobalPreviewб"
type textarea "x"
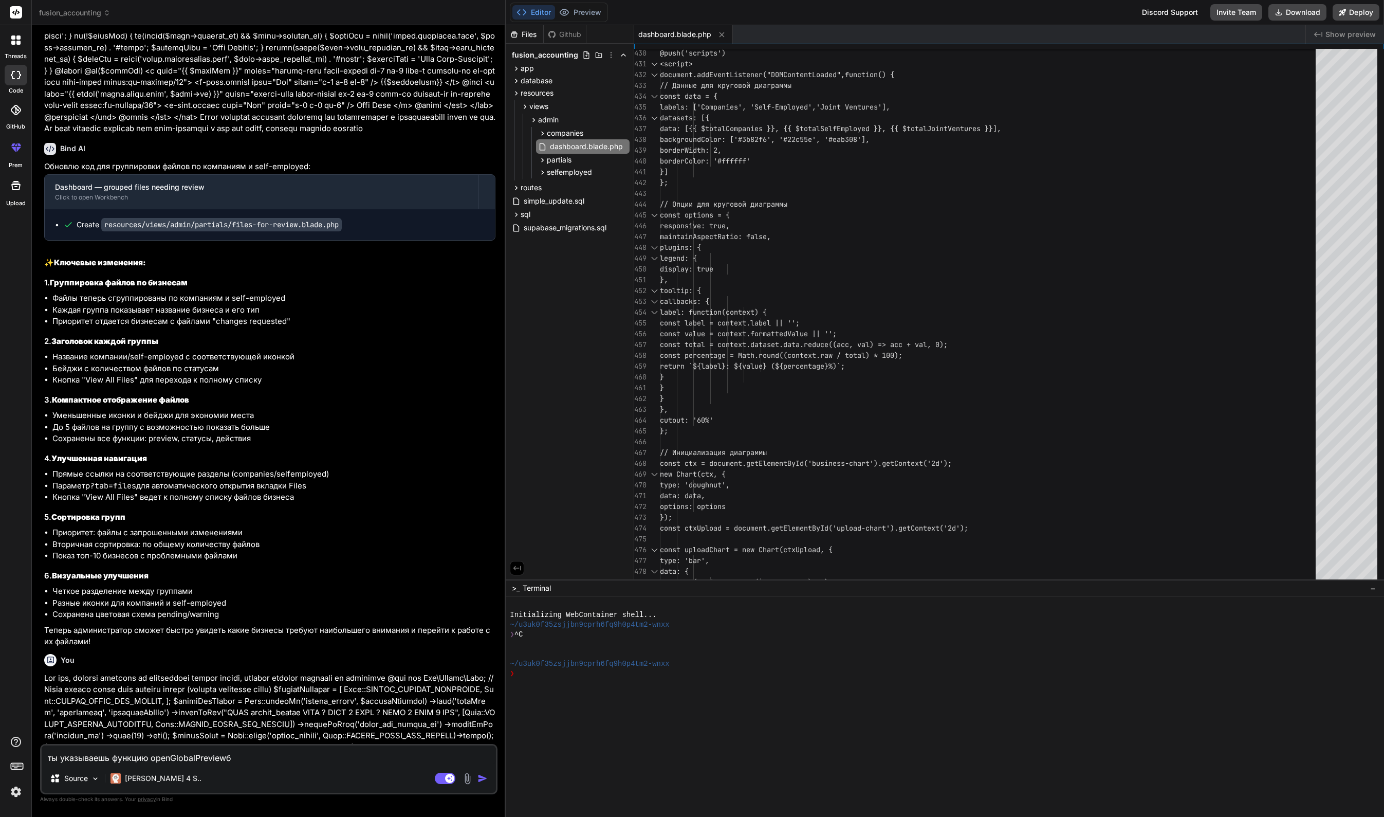
type textarea "ты указываешь функцию openGlobalPreviewб"
type textarea "x"
type textarea "ты указываешь функцию openGlobalPreviewб"
type textarea "x"
type textarea "ты указываешь функцию openGlobalPreview"
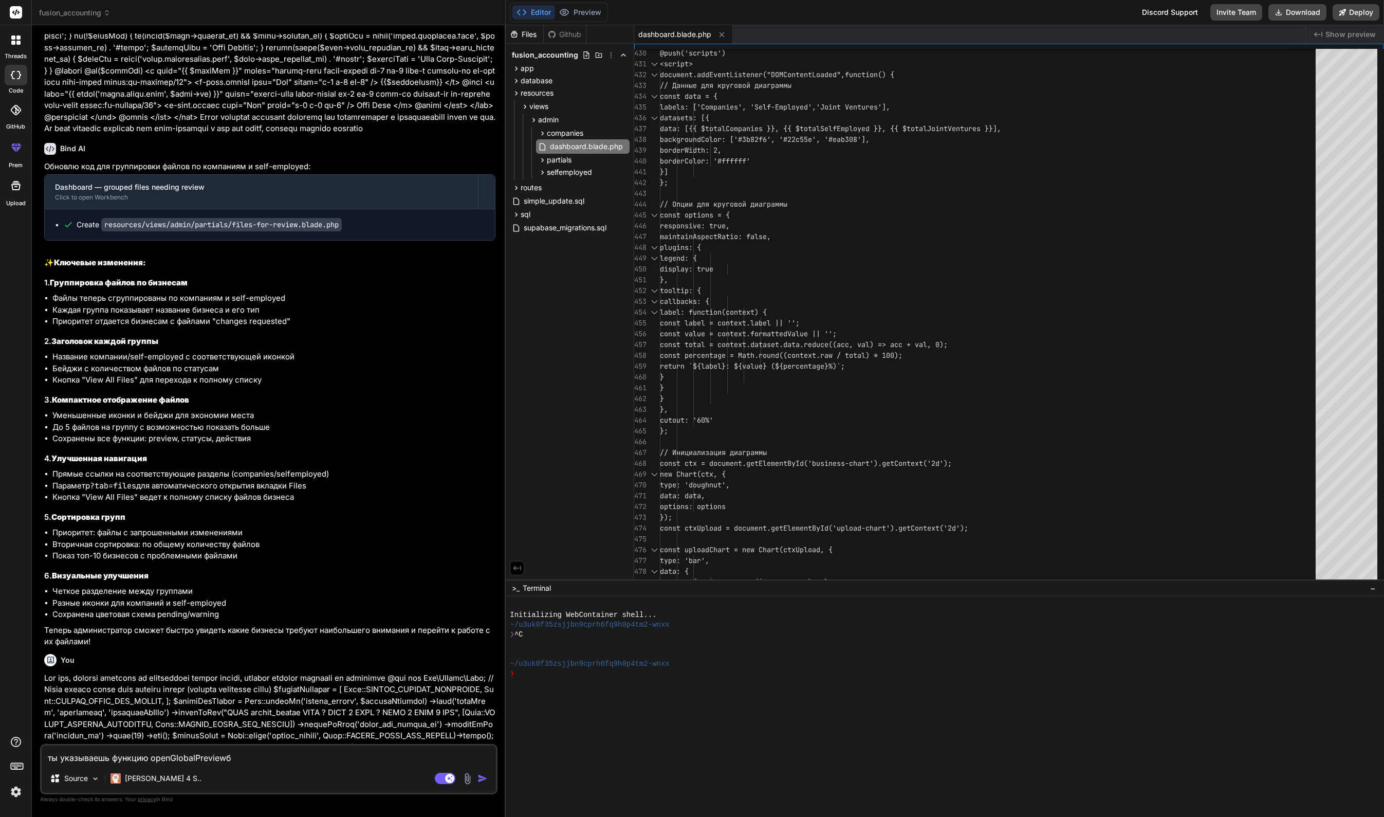
type textarea "x"
type textarea "ты указываешь функцию openGlobalPreview,"
type textarea "x"
type textarea "ты указываешь функцию openGlobalPreview,"
type textarea "x"
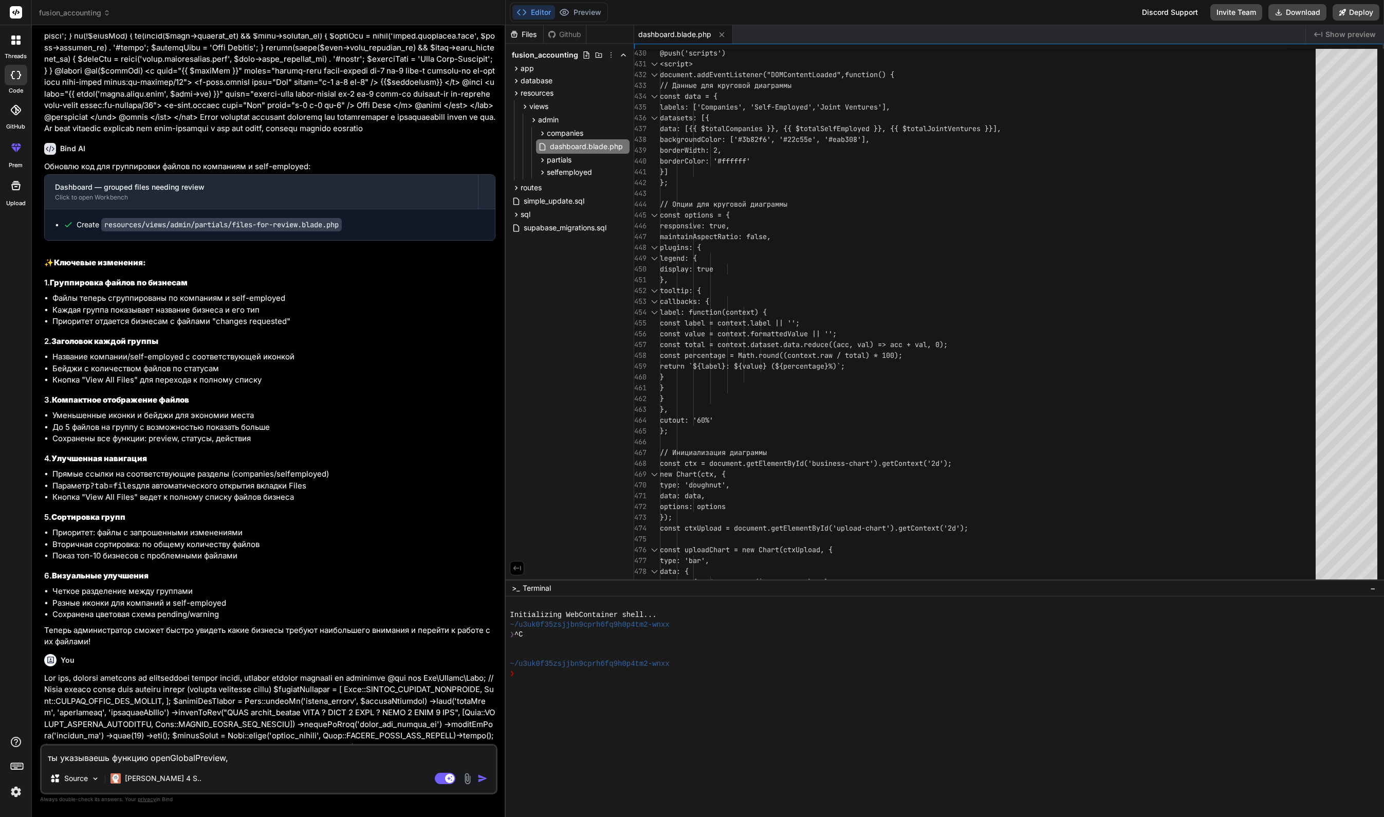
type textarea "ты указываешь функцию openGlobalPreview, н"
type textarea "x"
type textarea "ты указываешь функцию openGlobalPreview, но"
type textarea "x"
type textarea "ты указываешь функцию openGlobalPreview, но"
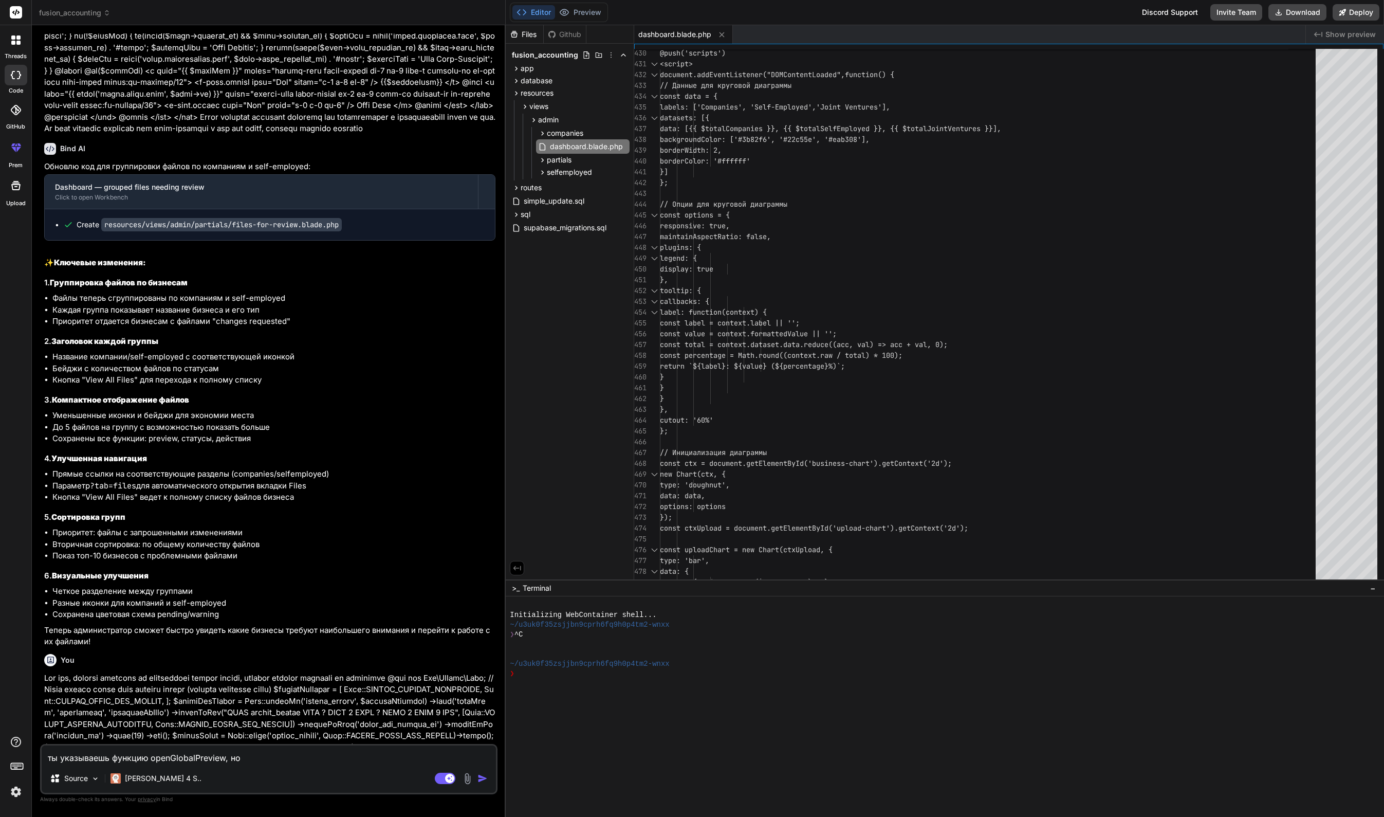
type textarea "x"
type textarea "ты указываешь функцию openGlobalPreview, но я"
type textarea "x"
type textarea "ты указываешь функцию openGlobalPreview, но я"
type textarea "x"
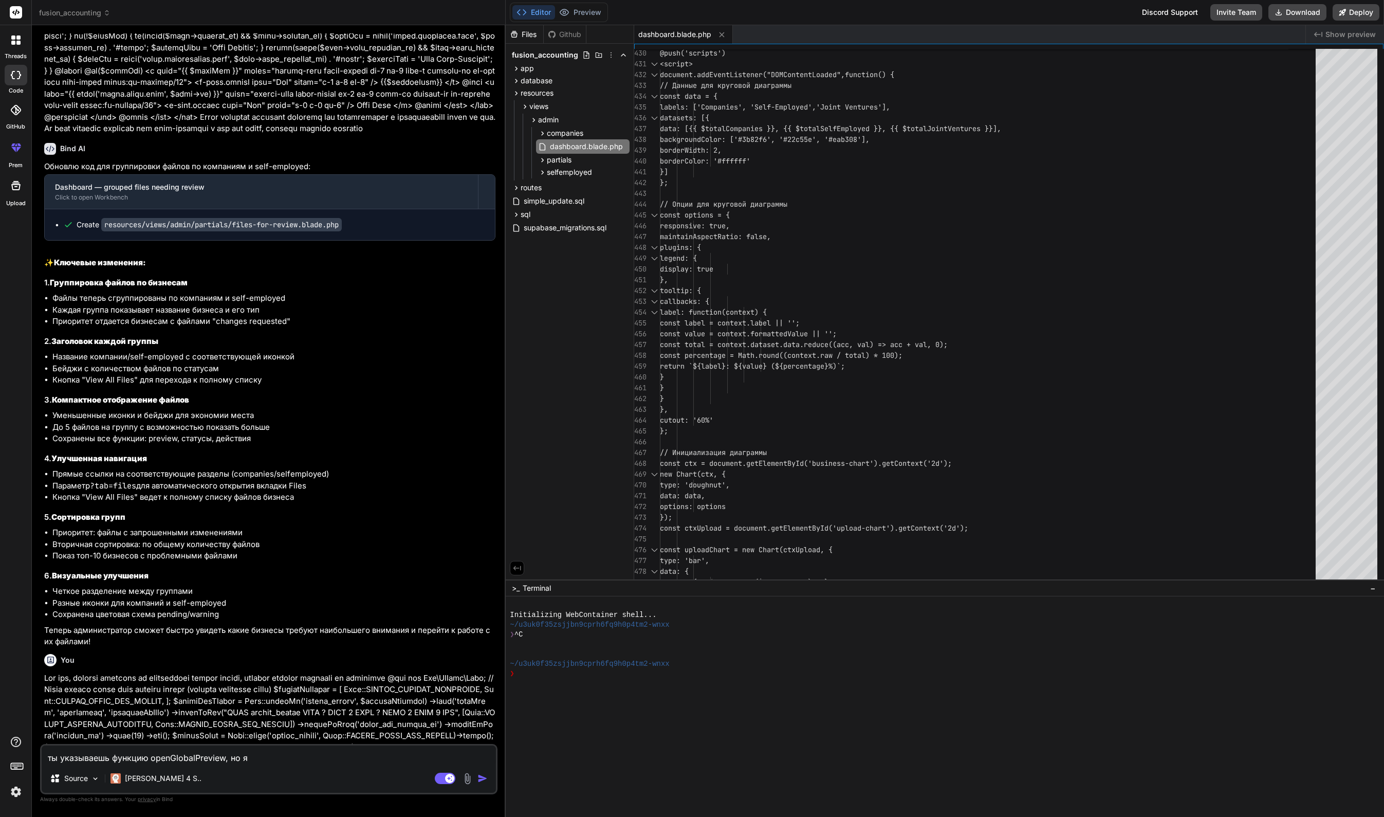
type textarea "ты указываешь функцию openGlobalPreview, но я е"
type textarea "x"
type textarea "ты указываешь функцию openGlobalPreview, но я её"
type textarea "x"
type textarea "ты указываешь функцию openGlobalPreview, но я её"
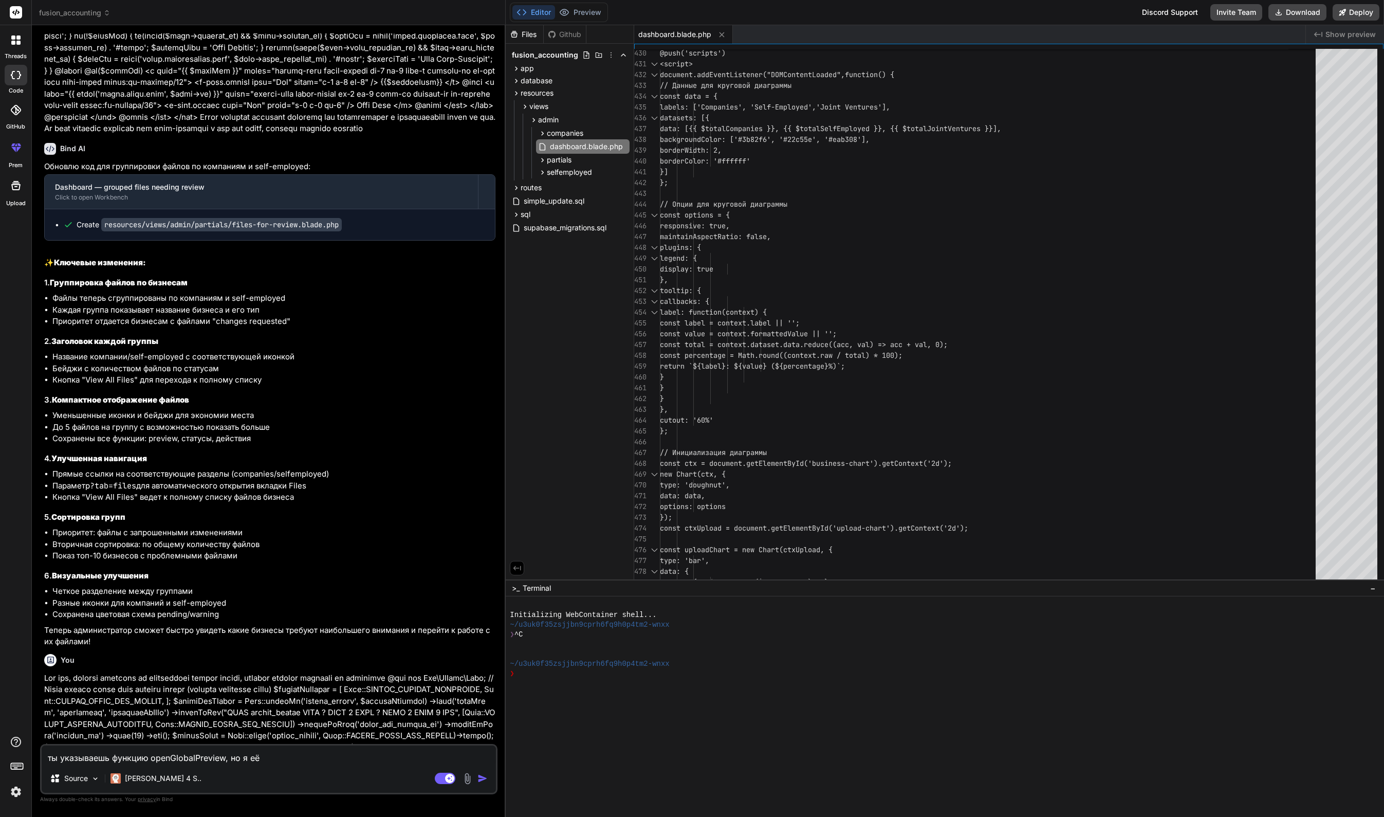
type textarea "x"
type textarea "ты указываешь функцию openGlobalPreview, но я её г"
type textarea "x"
type textarea "ты указываешь функцию openGlobalPreview, но я её гн"
type textarea "x"
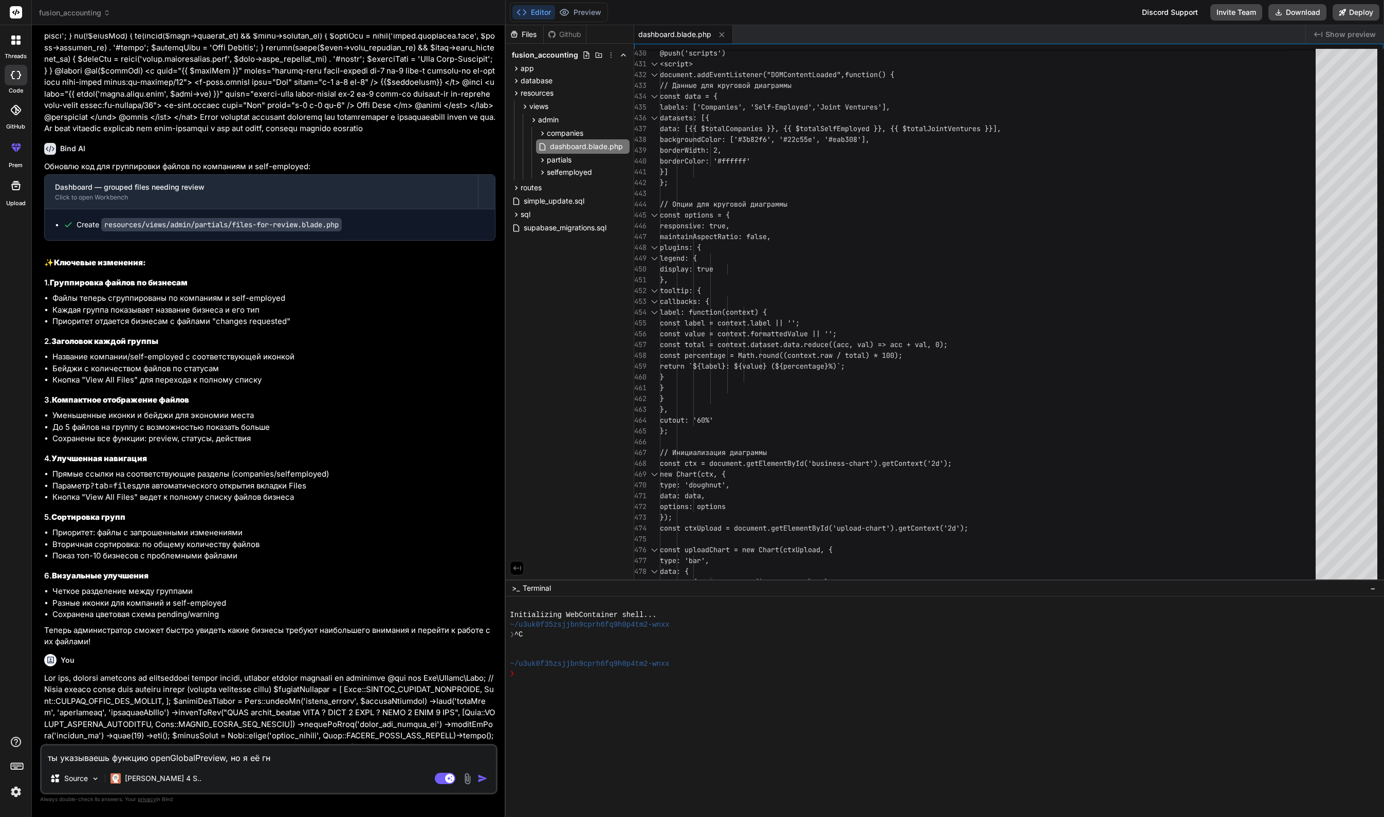
type textarea "ты указываешь функцию openGlobalPreview, но я её гни"
type textarea "x"
type textarea "ты указываешь функцию openGlobalPreview, но я её гн"
type textarea "x"
type textarea "ты указываешь функцию openGlobalPreview, но я её г"
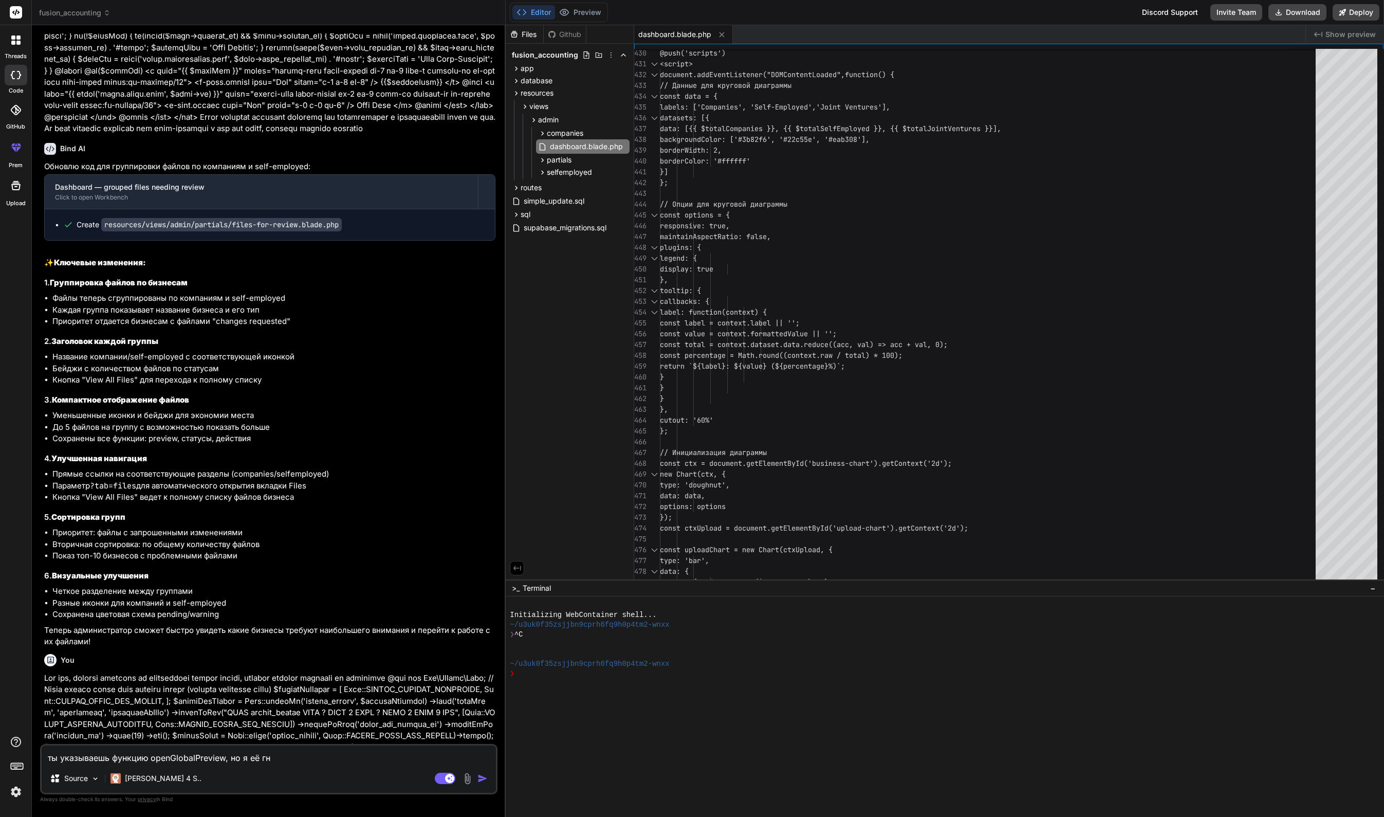
type textarea "x"
type textarea "ты указываешь функцию openGlobalPreview, но я её"
type textarea "x"
type textarea "ты указываешь функцию openGlobalPreview, но я её н"
type textarea "x"
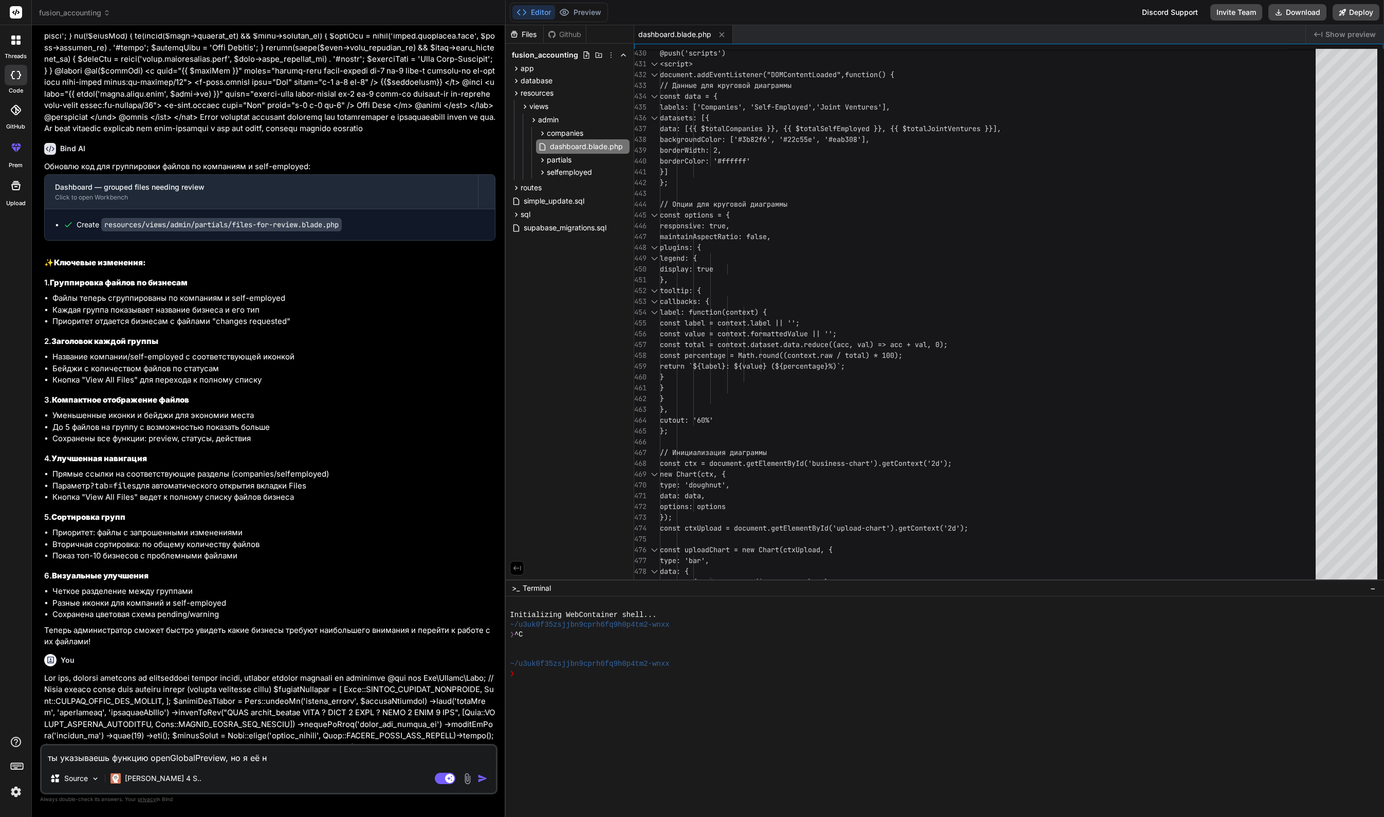
type textarea "ты указываешь функцию openGlobalPreview, но я её ни"
type textarea "x"
type textarea "ты указываешь функцию openGlobalPreview, но я её ниг"
type textarea "x"
type textarea "ты указываешь функцию openGlobalPreview, но я её нигд"
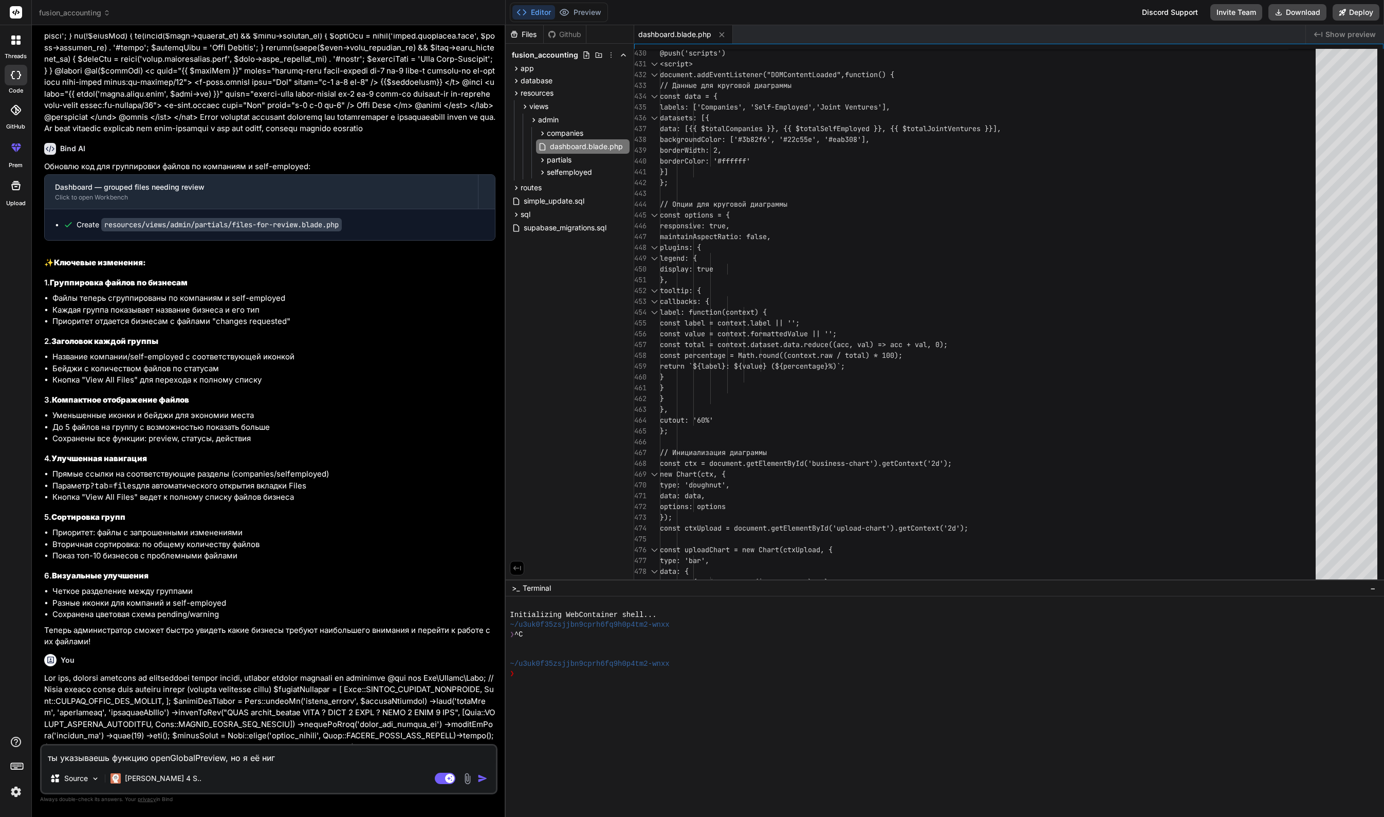
type textarea "x"
type textarea "ты указываешь функцию openGlobalPreview, но я её нигде"
type textarea "x"
type textarea "ты указываешь функцию openGlobalPreview, но я её нигде"
type textarea "x"
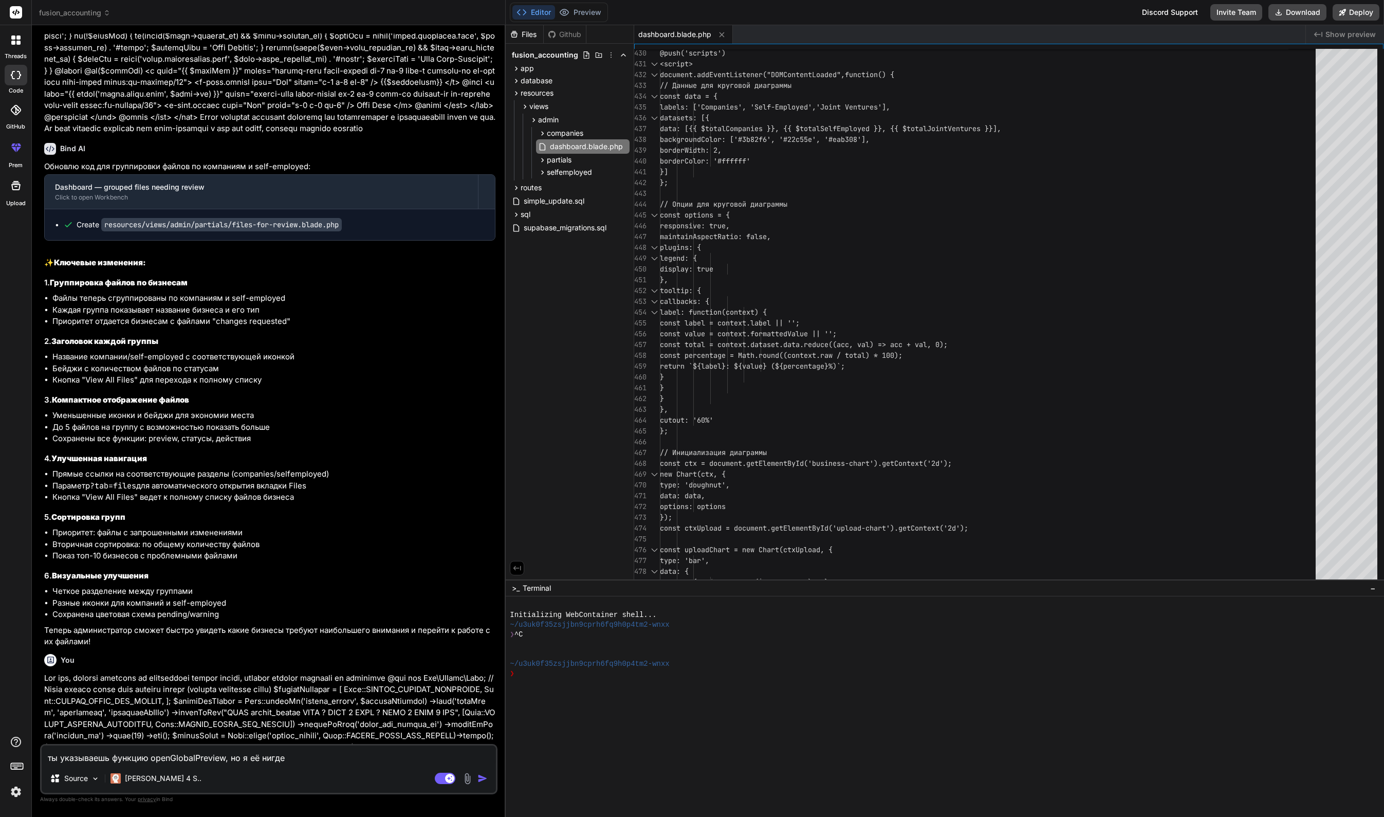
type textarea "ты указываешь функцию openGlobalPreview, но я её нигде н"
type textarea "x"
type textarea "ты указываешь функцию openGlobalPreview, но я её нигде не"
type textarea "x"
type textarea "ты указываешь функцию openGlobalPreview, но я её нигде не"
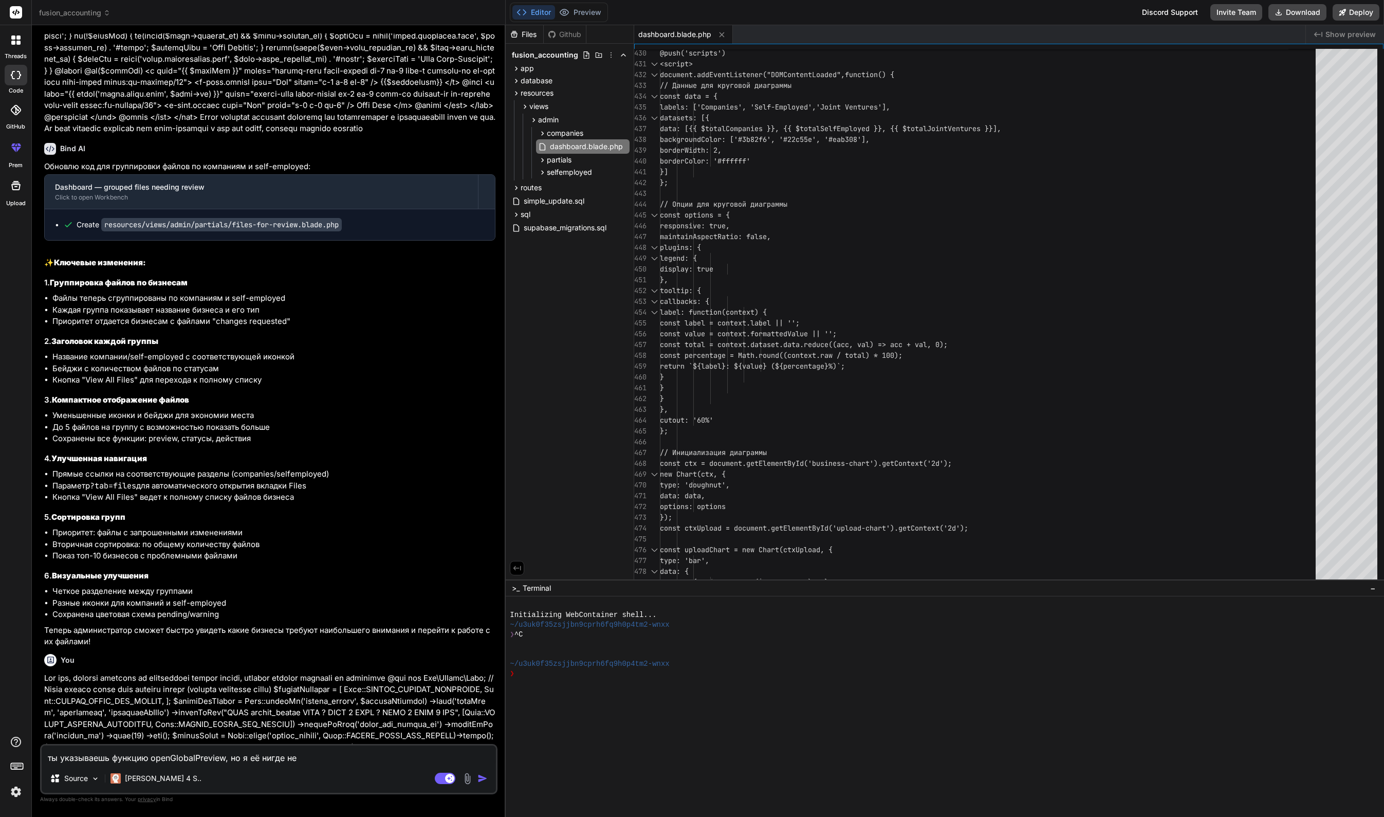
type textarea "x"
type textarea "ты указываешь функцию openGlobalPreview, но я её нигде не в"
type textarea "x"
type textarea "ты указываешь функцию openGlobalPreview, но я её нигде не ви"
type textarea "x"
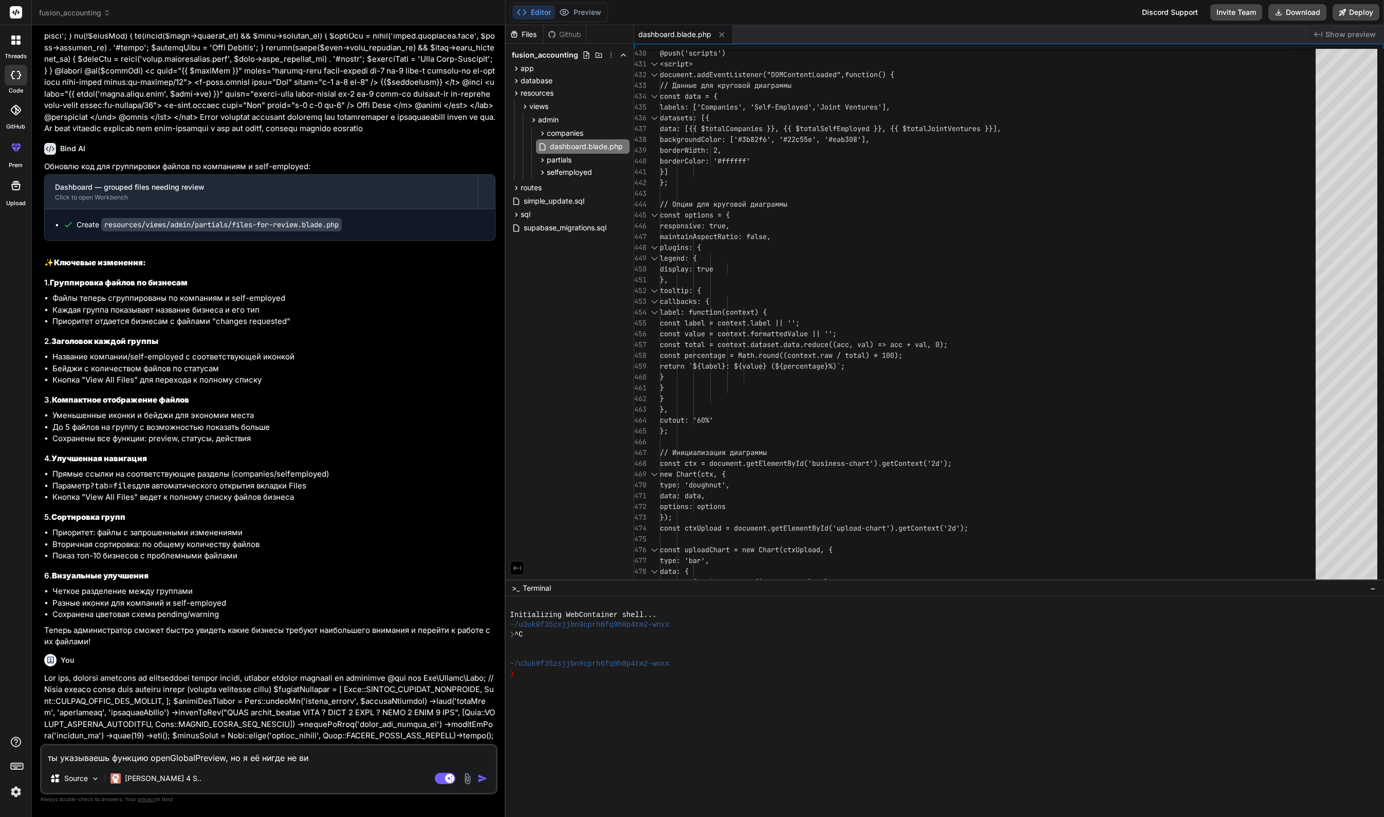
type textarea "ты указываешь функцию openGlobalPreview, но я её нигде не виж"
type textarea "x"
type textarea "ты указываешь функцию openGlobalPreview, но я её нигде не вижу"
type textarea "x"
type textarea "ты указываешь функцию openGlobalPreview, но я её нигде не вижу."
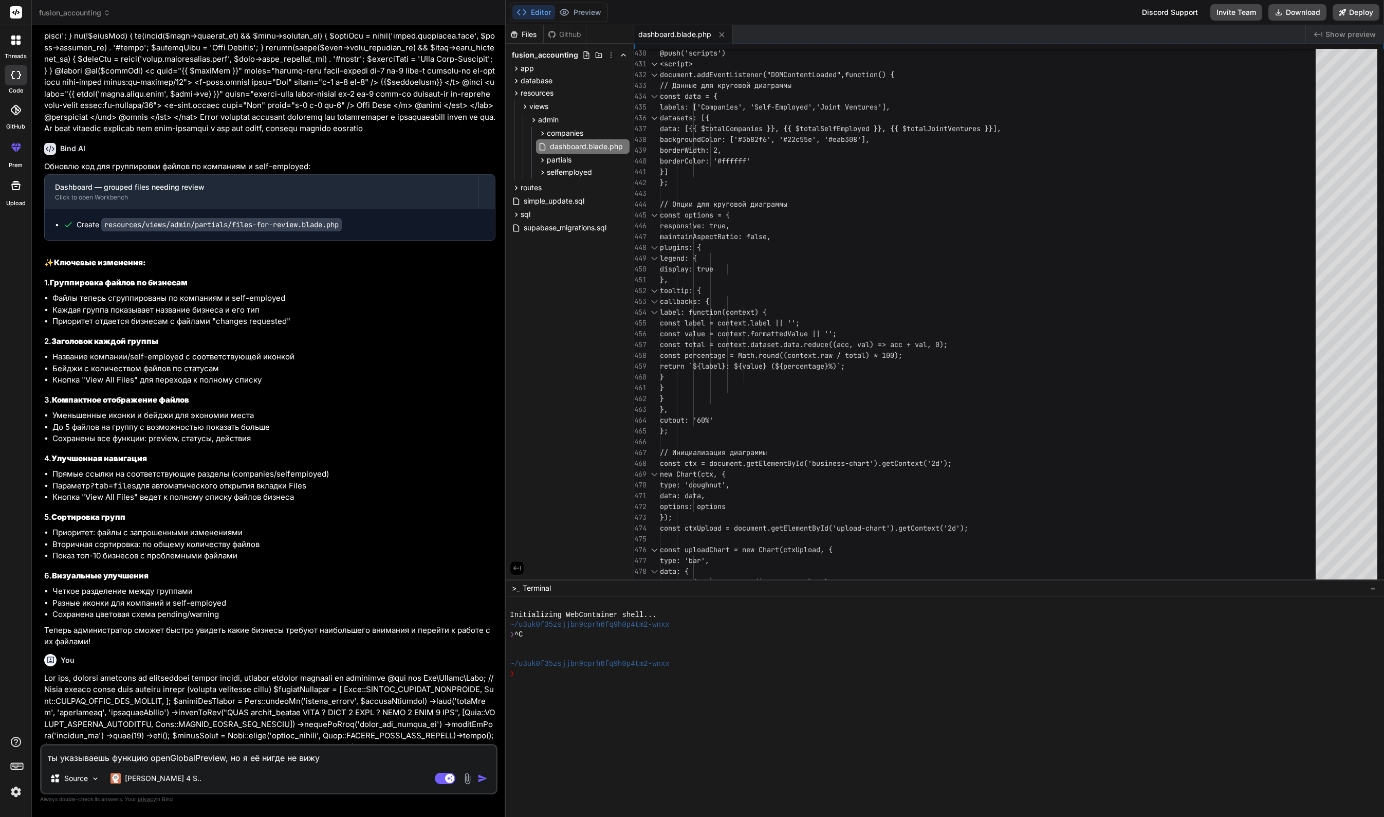
type textarea "x"
type textarea "ты указываешь функцию openGlobalPreview, но я её нигде не вижу."
type textarea "x"
type textarea "ты указываешь функцию openGlobalPreview, но я её нигде не вижу. В"
type textarea "x"
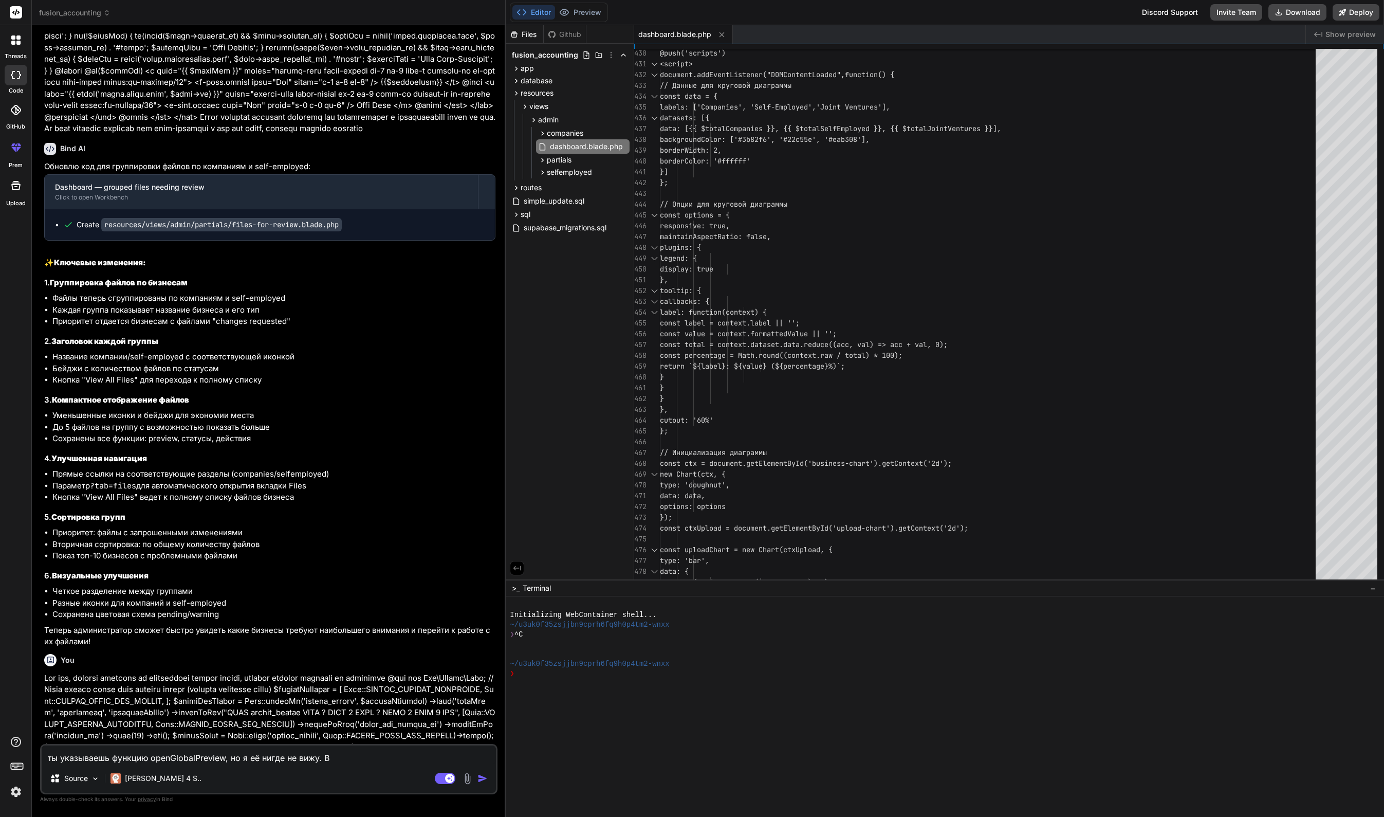
type textarea "ты указываешь функцию openGlobalPreview, но я её нигде не вижу. В"
type textarea "x"
type textarea "ты указываешь функцию openGlobalPreview, но я её нигде не вижу. В к"
type textarea "x"
type textarea "ты указываешь функцию openGlobalPreview, но я её нигде не вижу. В ка"
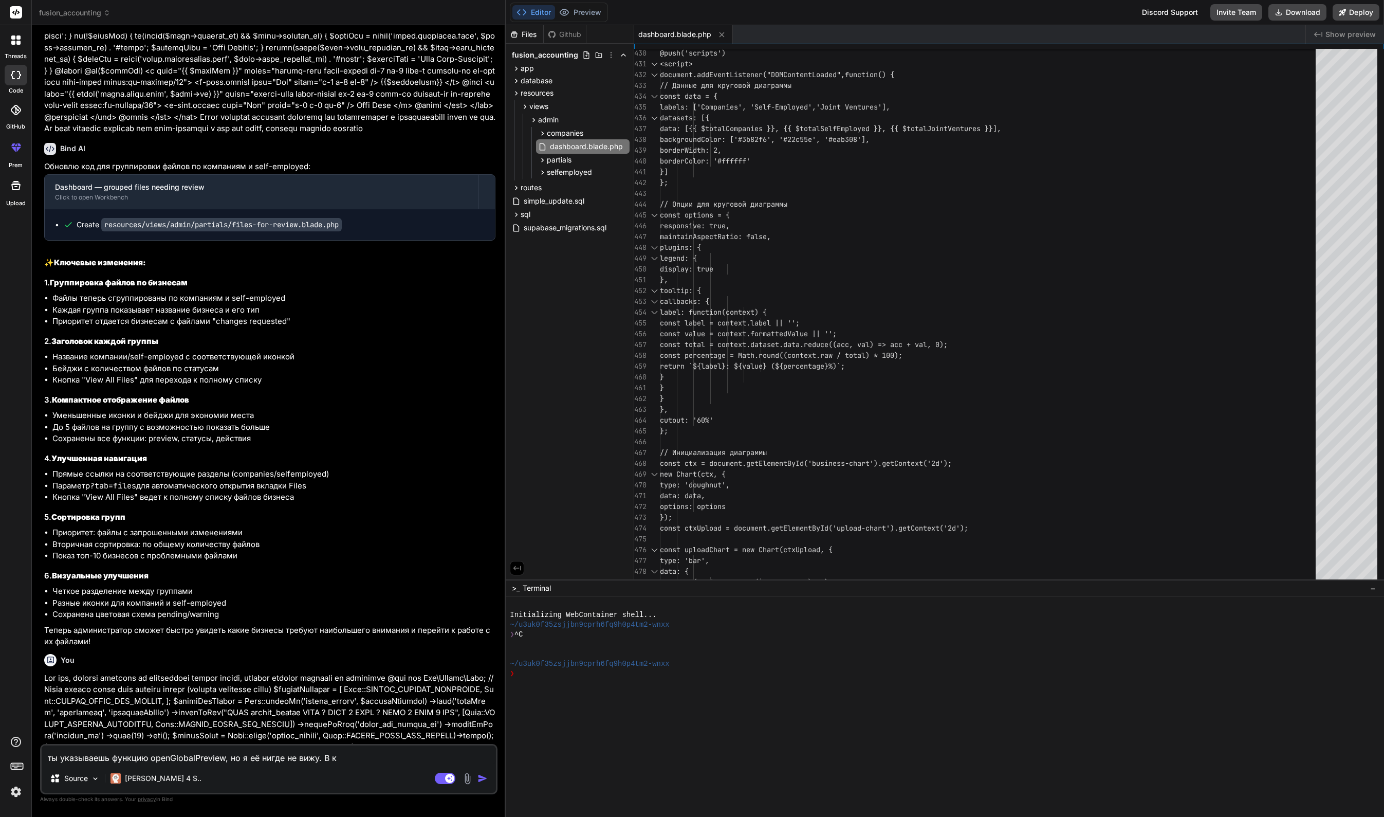
type textarea "x"
type textarea "ты указываешь функцию openGlobalPreview, но я её нигде не вижу. В как"
type textarea "x"
type textarea "ты указываешь функцию openGlobalPreview, но я её нигде не вижу. В како"
type textarea "x"
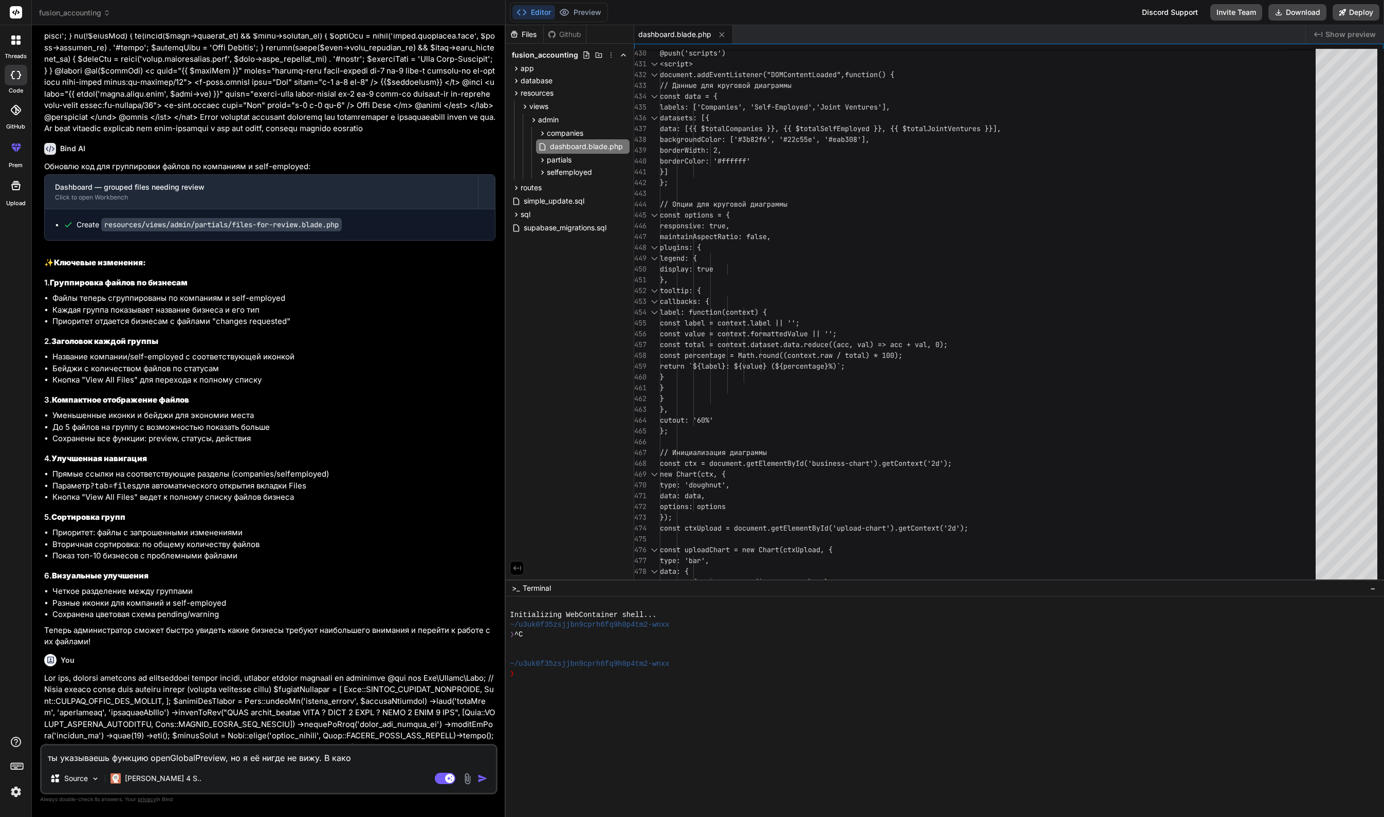
type textarea "ты указываешь функцию openGlobalPreview, но я её нигде не вижу. В каком"
type textarea "x"
type textarea "ты указываешь функцию openGlobalPreview, но я её нигде не вижу. В каком"
type textarea "x"
type textarea "ты указываешь функцию openGlobalPreview, но я её нигде не вижу. В каком ф"
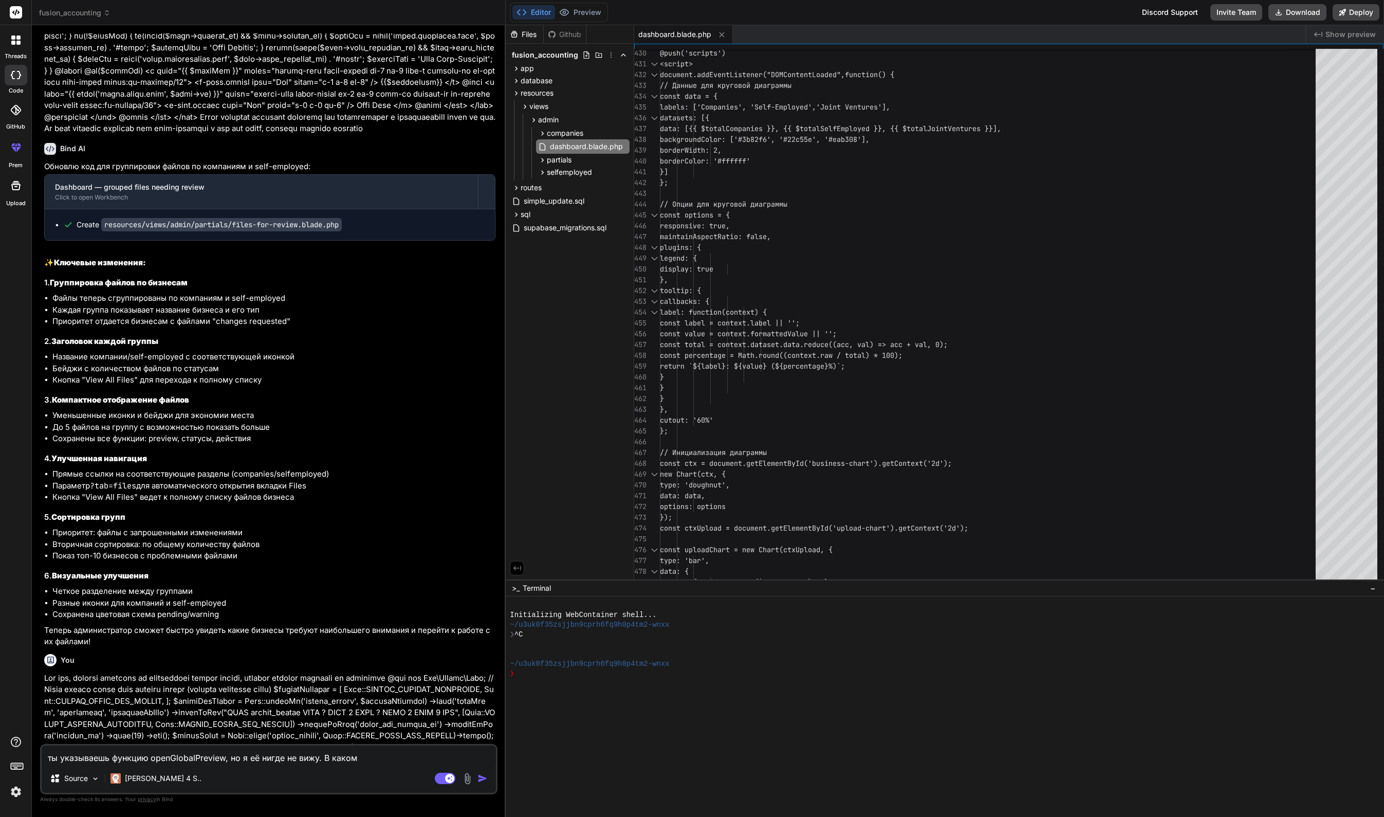
type textarea "x"
type textarea "ты указываешь функцию openGlobalPreview, но я её нигде не вижу. В каком фа"
type textarea "x"
type textarea "ты указываешь функцию openGlobalPreview, но я её нигде не вижу. В каком фай"
type textarea "x"
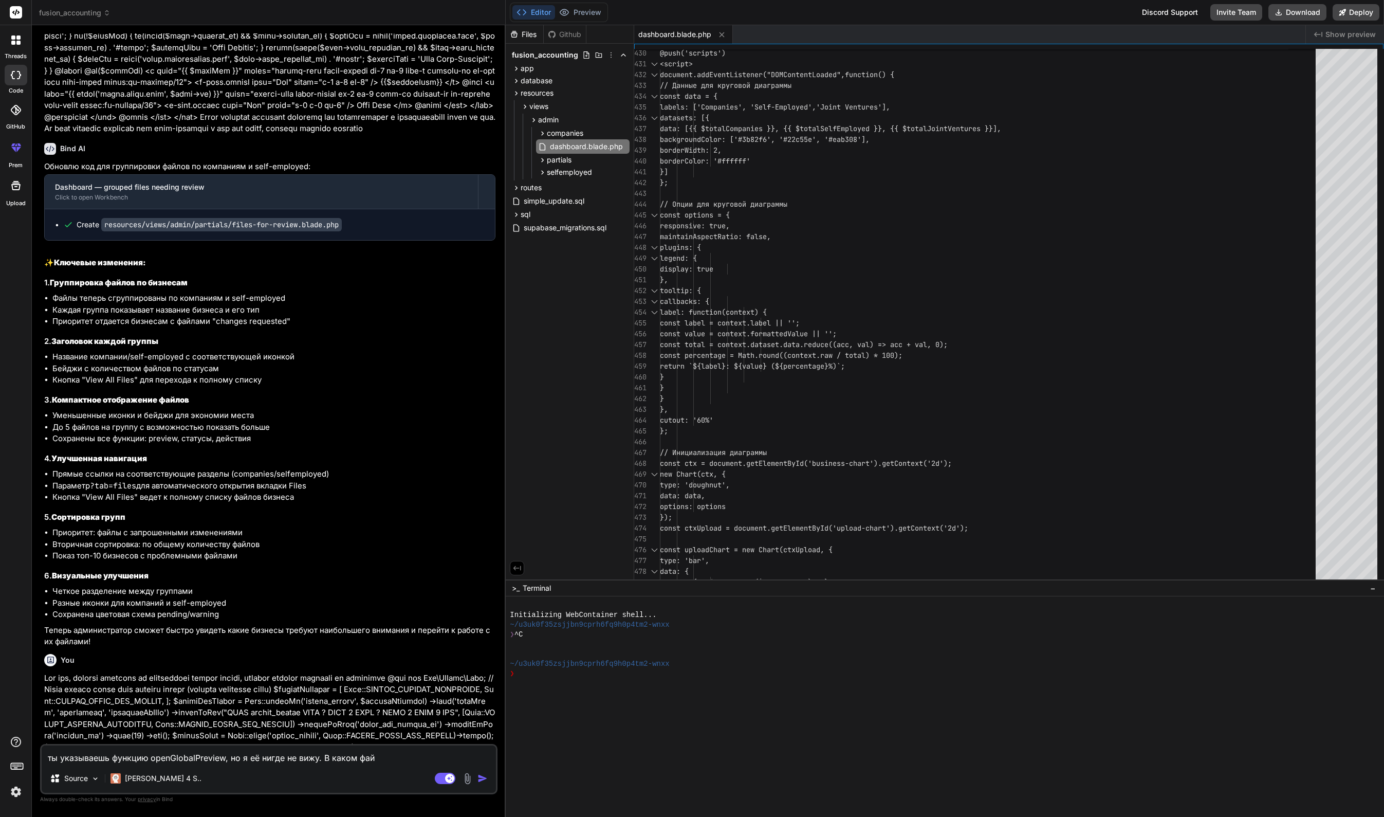
type textarea "ты указываешь функцию openGlobalPreview, но я её нигде не вижу. В каком файл"
type textarea "x"
type textarea "ты указываешь функцию openGlobalPreview, но я её нигде не вижу. В каком файле"
type textarea "x"
type textarea "ты указываешь функцию openGlobalPreview, но я её нигде не вижу. В каком файле"
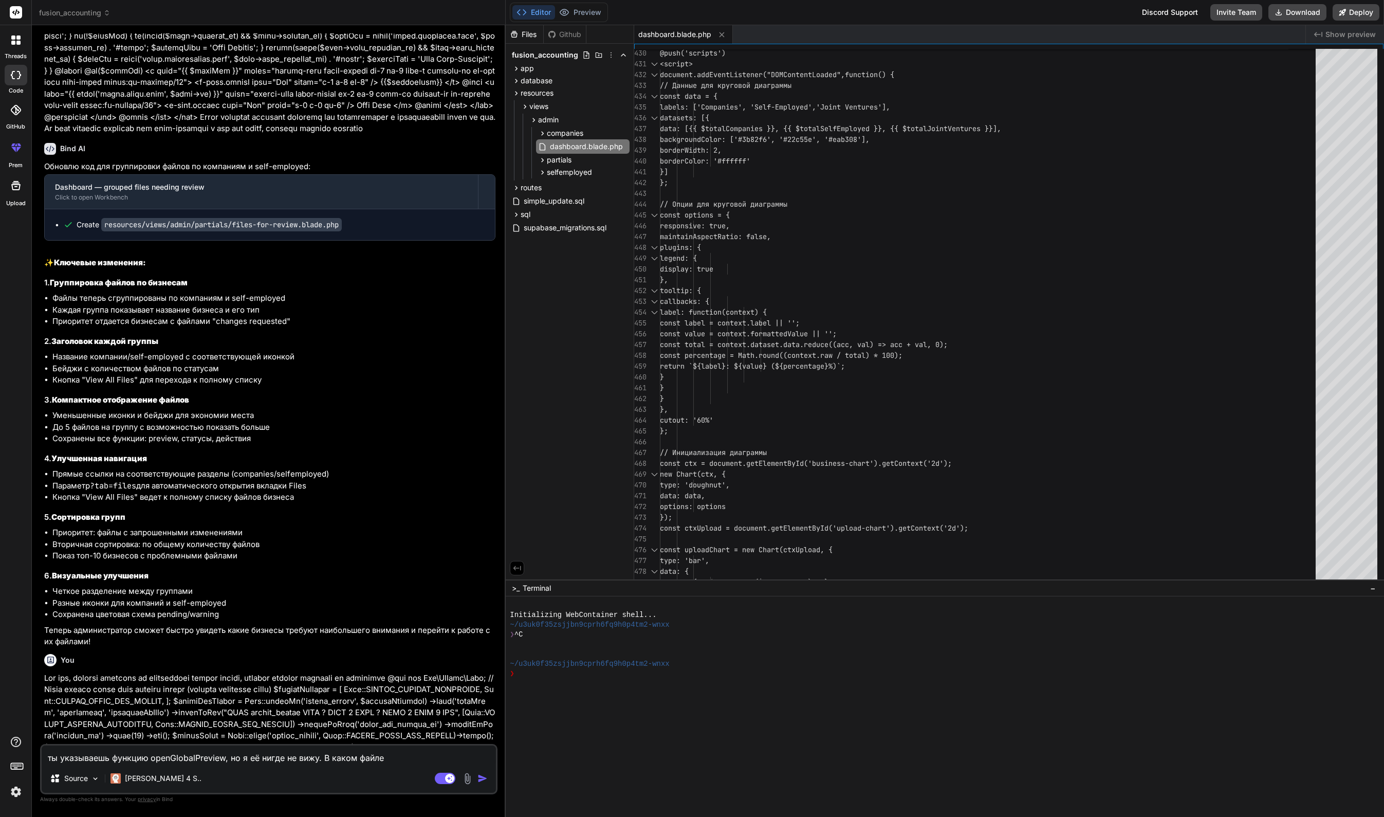
type textarea "x"
type textarea "ты указываешь функцию openGlobalPreview, но я её нигде не вижу. В каком файле о"
type textarea "x"
type textarea "ты указываешь функцию openGlobalPreview, но я её нигде не вижу. В каком файле он"
type textarea "x"
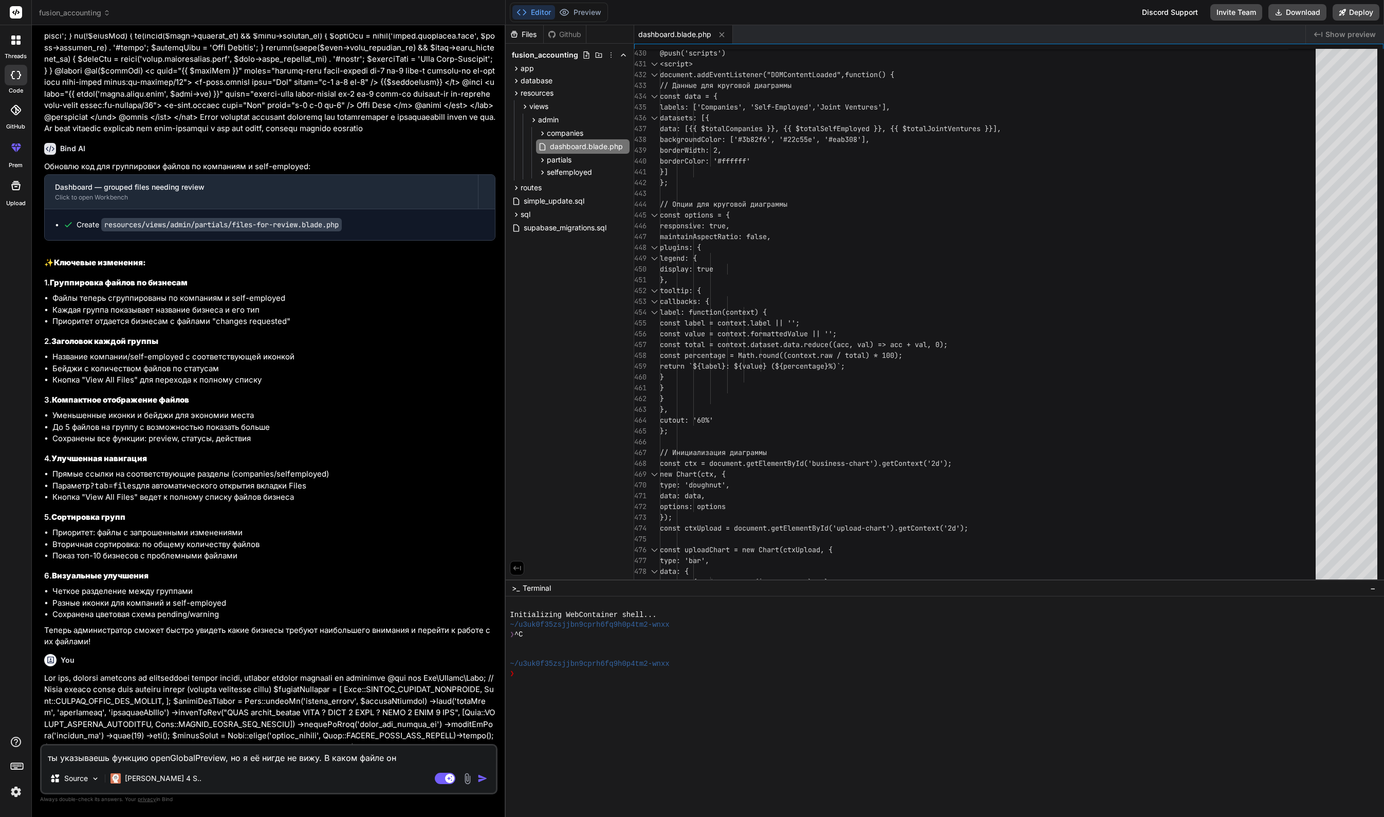
type textarea "ты указываешь функцию openGlobalPreview, но я её нигде не вижу. В каком файле о…"
type textarea "x"
type textarea "ты указываешь функцию openGlobalPreview, но я её нигде не вижу. В каком файле о…"
type textarea "x"
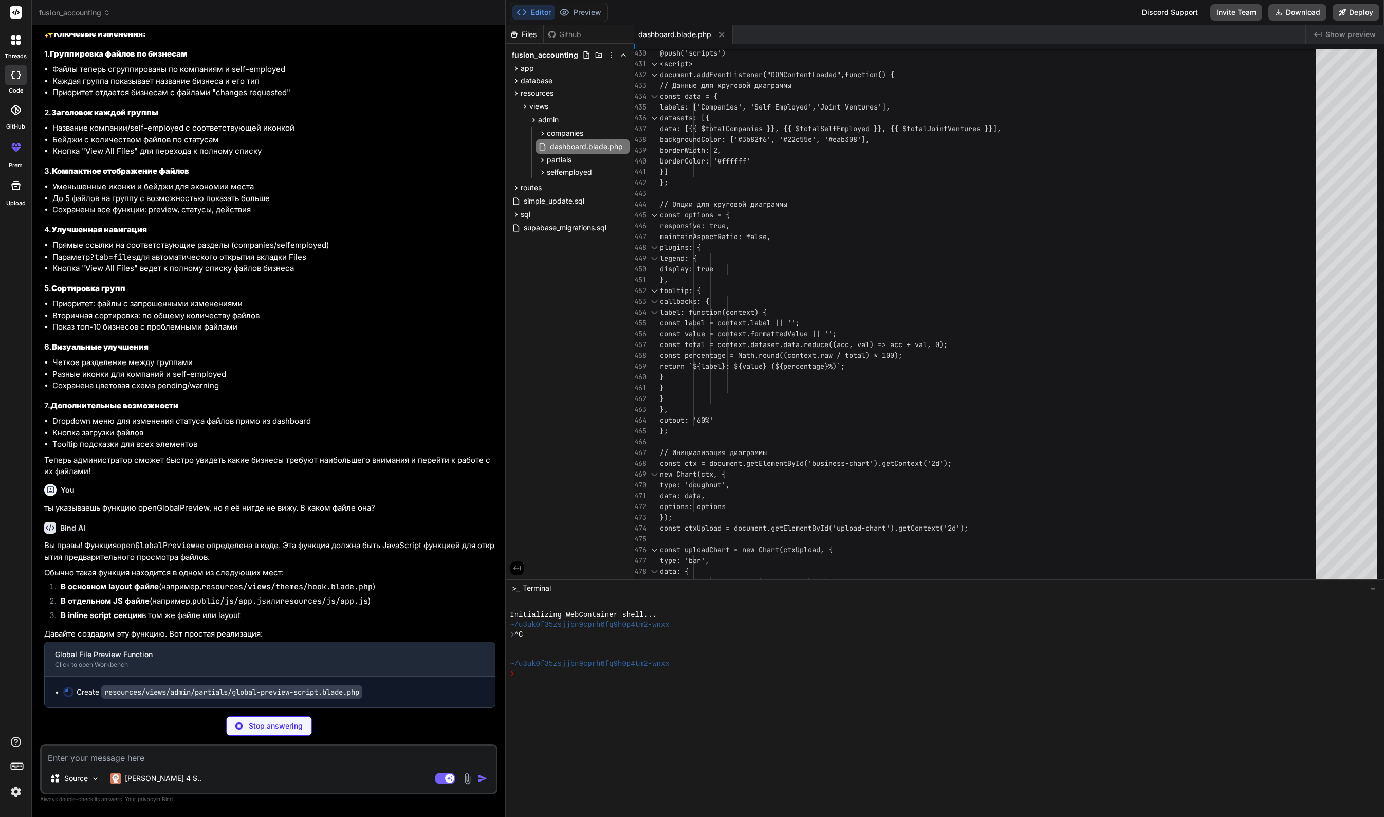
scroll to position [7510, 0]
type textarea "x"
type textarea "}); </script>"
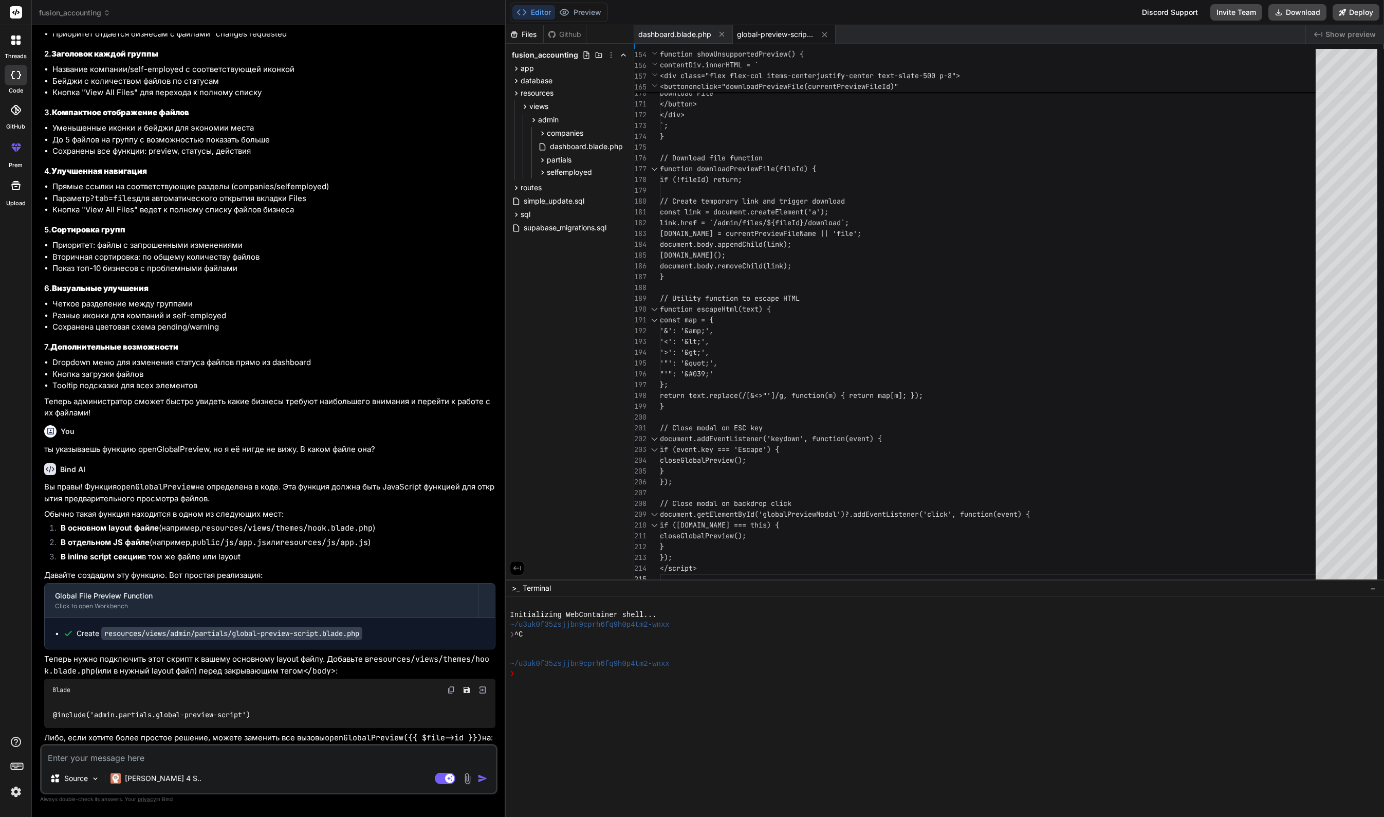
type textarea "x"
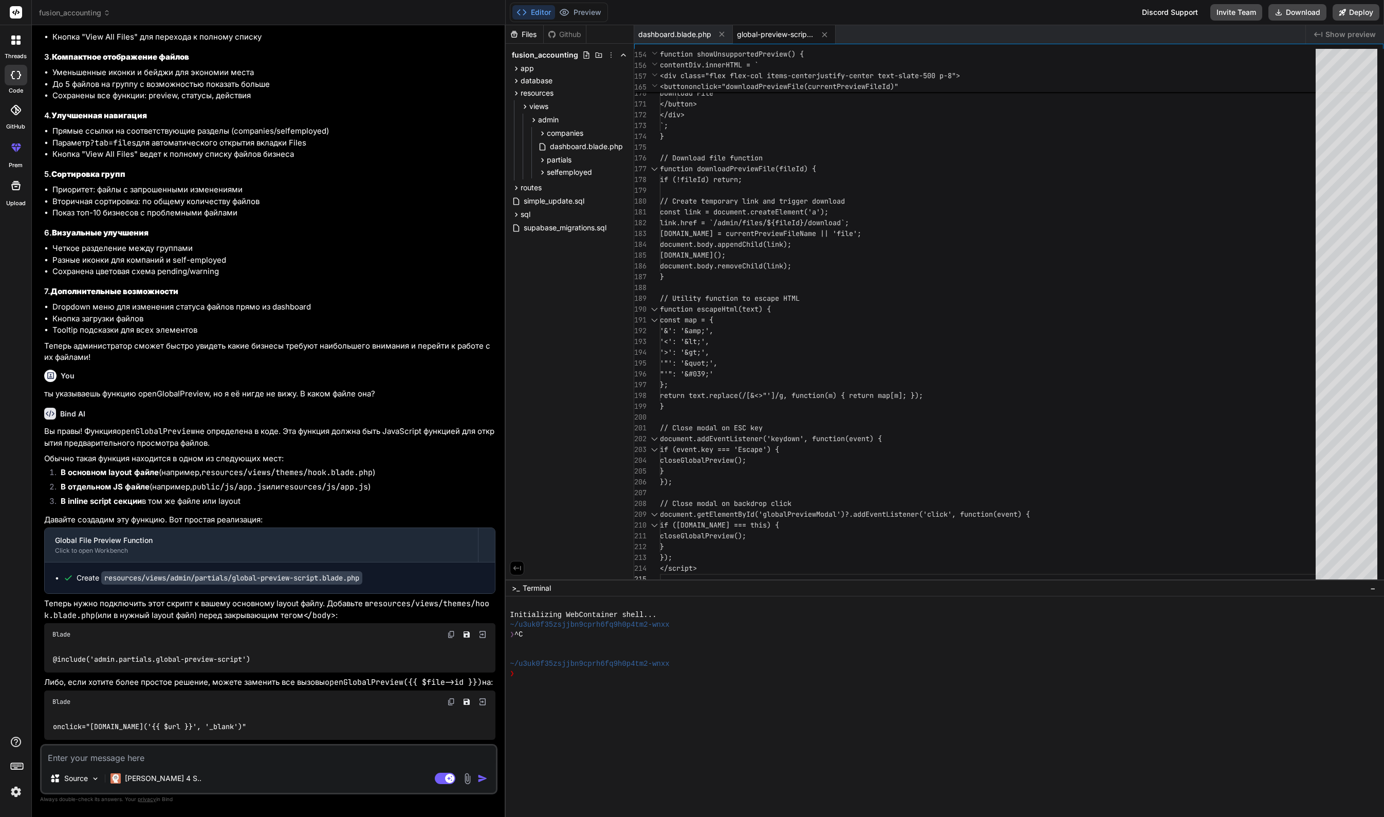
scroll to position [7665, 0]
